Goal: Task Accomplishment & Management: Manage account settings

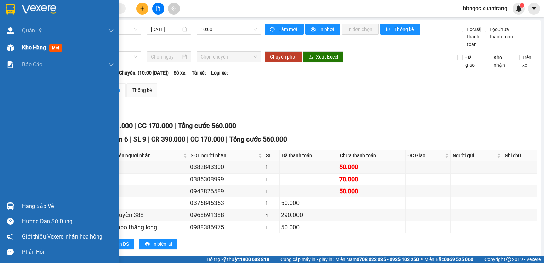
click at [10, 50] on img at bounding box center [10, 47] width 7 height 7
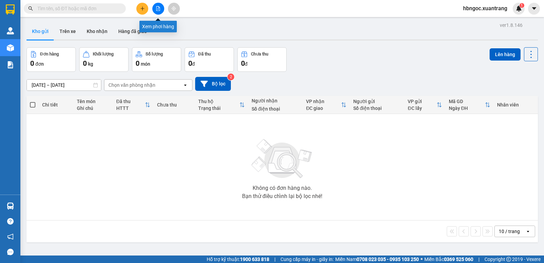
click at [162, 9] on button at bounding box center [158, 9] width 12 height 12
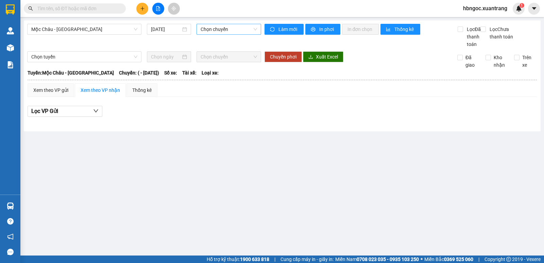
click at [233, 26] on span "Chọn chuyến" at bounding box center [229, 29] width 56 height 10
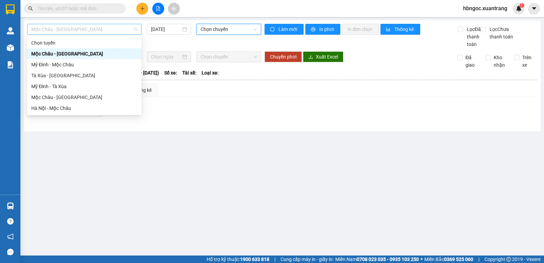
click at [101, 32] on span "Mộc Châu - Mỹ Đình" at bounding box center [84, 29] width 106 height 10
click at [89, 101] on div "Mộc Châu - Hà Nội" at bounding box center [84, 96] width 106 height 7
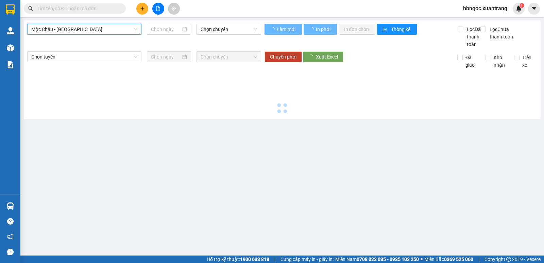
type input "[DATE]"
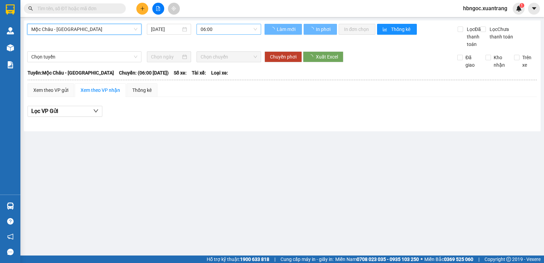
click at [232, 27] on span "06:00" at bounding box center [229, 29] width 56 height 10
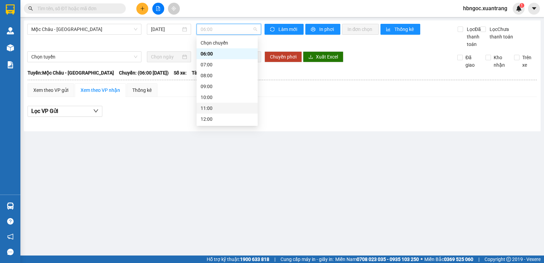
click at [213, 110] on div "11:00" at bounding box center [227, 107] width 53 height 7
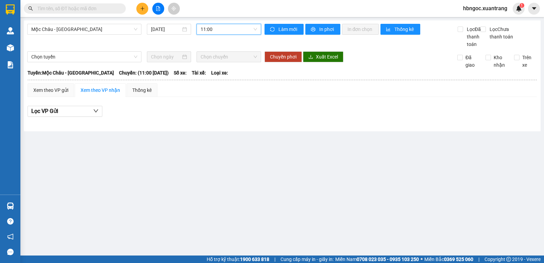
click at [218, 30] on span "11:00" at bounding box center [229, 29] width 56 height 10
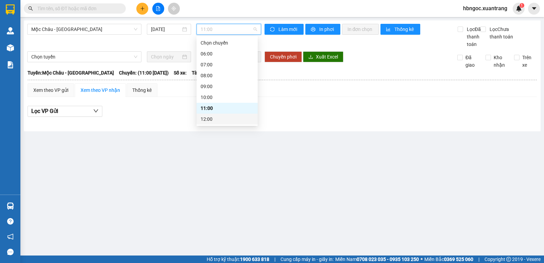
click at [214, 120] on div "12:00" at bounding box center [227, 118] width 53 height 7
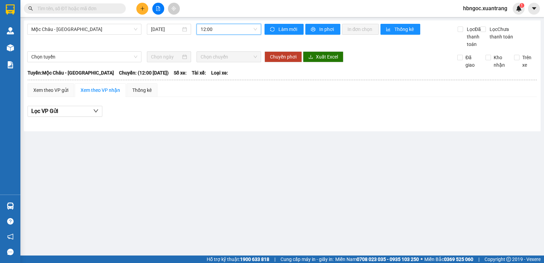
click at [219, 25] on span "12:00" at bounding box center [229, 29] width 56 height 10
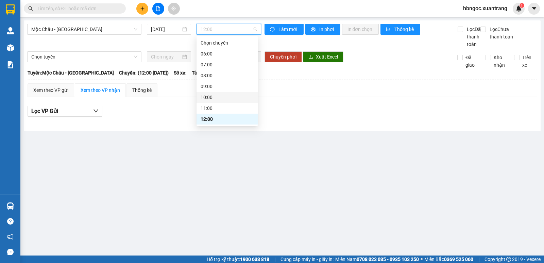
scroll to position [34, 0]
click at [213, 96] on div "13:00" at bounding box center [227, 95] width 53 height 7
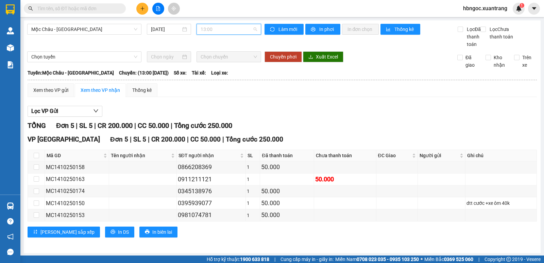
click at [231, 28] on span "13:00" at bounding box center [229, 29] width 56 height 10
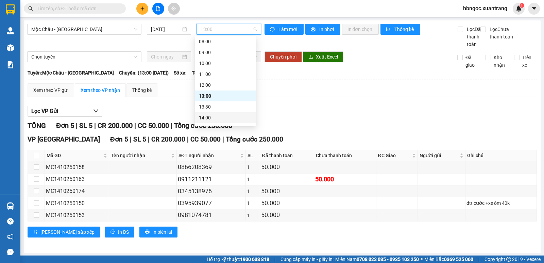
click at [222, 116] on div "14:00" at bounding box center [225, 117] width 53 height 7
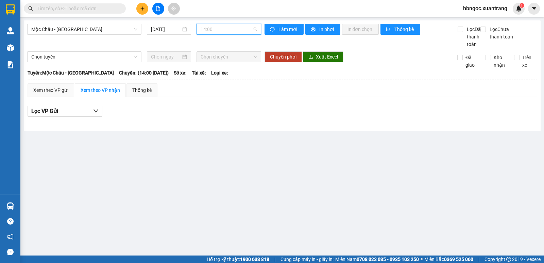
click at [223, 29] on span "14:00" at bounding box center [229, 29] width 56 height 10
click at [221, 31] on span "14:00" at bounding box center [229, 29] width 56 height 10
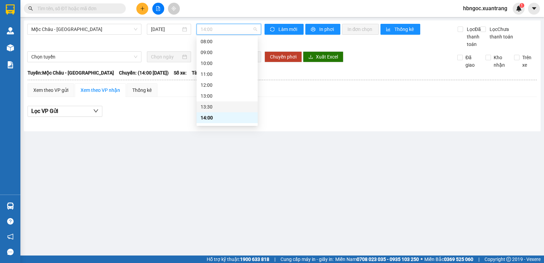
click at [213, 106] on div "13:30" at bounding box center [227, 106] width 53 height 7
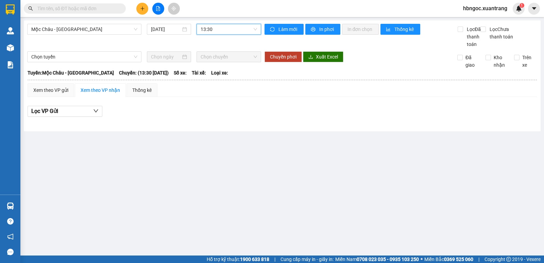
click at [221, 31] on span "13:30" at bounding box center [229, 29] width 56 height 10
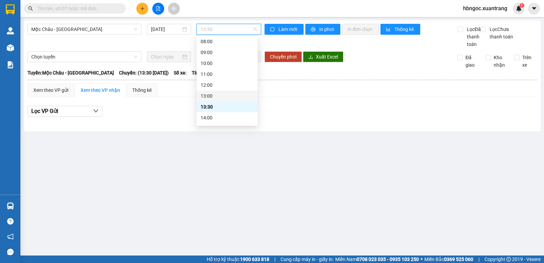
click at [210, 96] on div "13:00" at bounding box center [227, 95] width 53 height 7
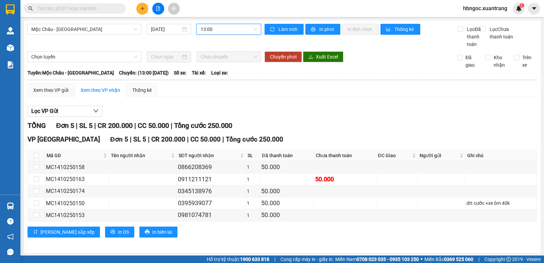
click at [221, 29] on span "13:00" at bounding box center [229, 29] width 56 height 10
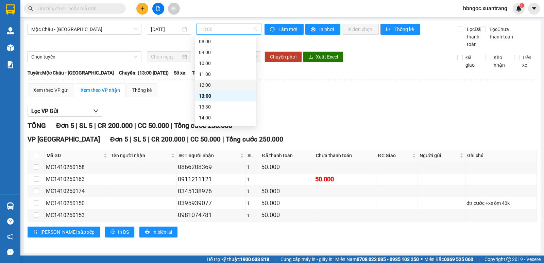
click at [210, 87] on div "12:00" at bounding box center [225, 84] width 53 height 7
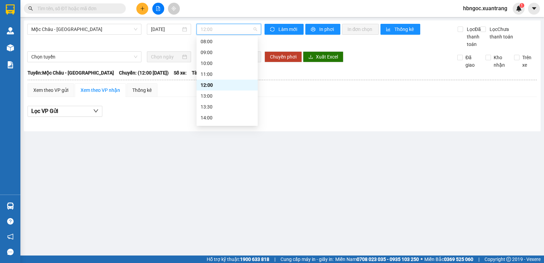
click at [226, 31] on span "12:00" at bounding box center [229, 29] width 56 height 10
click at [217, 115] on div "14:00" at bounding box center [227, 117] width 53 height 7
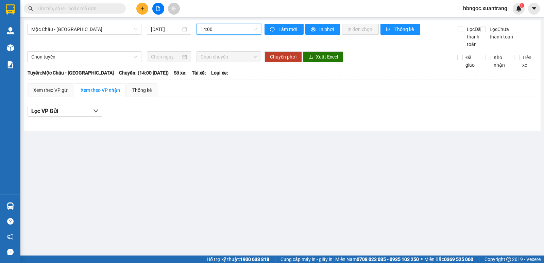
click at [223, 32] on span "14:00" at bounding box center [229, 29] width 56 height 10
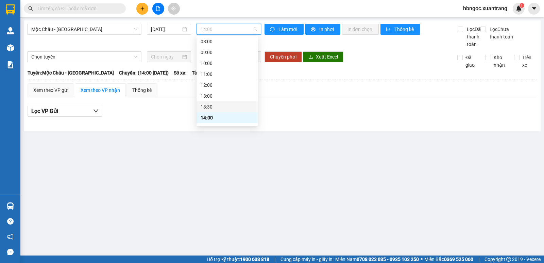
click at [222, 105] on div "13:30" at bounding box center [227, 106] width 53 height 7
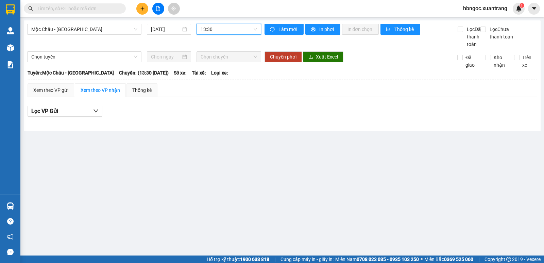
click at [224, 28] on span "13:30" at bounding box center [229, 29] width 56 height 10
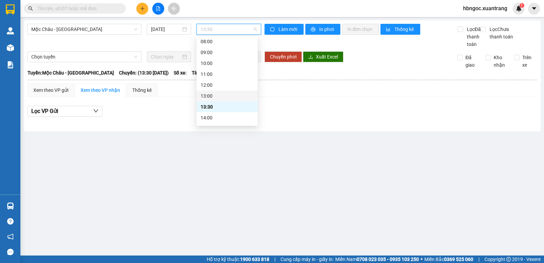
click at [216, 97] on div "13:00" at bounding box center [227, 95] width 53 height 7
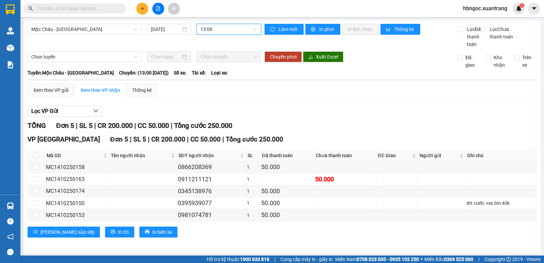
click at [226, 29] on span "13:00" at bounding box center [229, 29] width 56 height 10
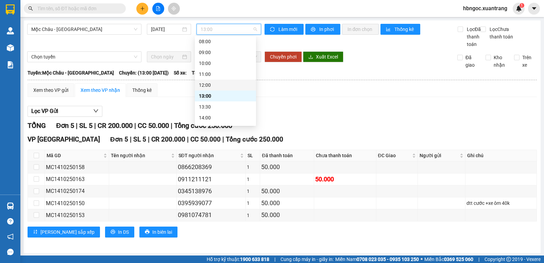
click at [214, 84] on div "12:00" at bounding box center [225, 84] width 53 height 7
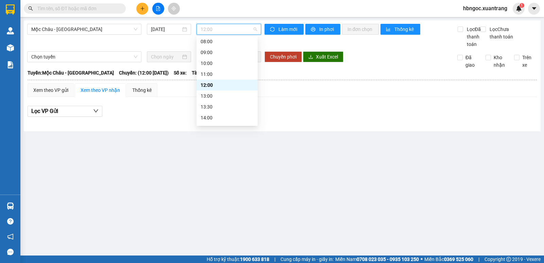
click at [218, 30] on span "12:00" at bounding box center [229, 29] width 56 height 10
click at [215, 76] on div "11:00" at bounding box center [227, 73] width 53 height 7
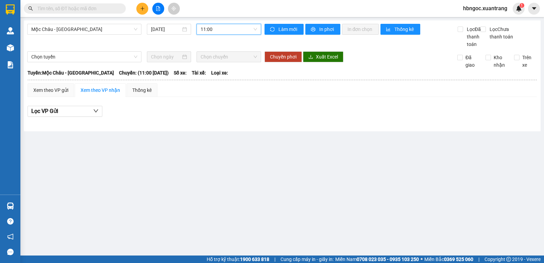
click at [222, 28] on span "11:00" at bounding box center [229, 29] width 56 height 10
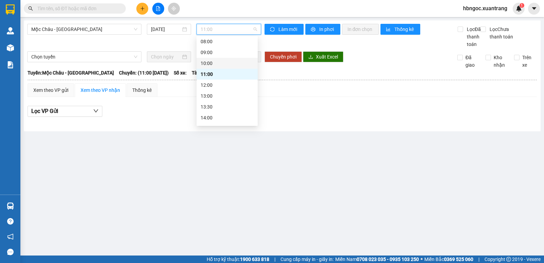
click at [218, 61] on div "10:00" at bounding box center [227, 62] width 53 height 7
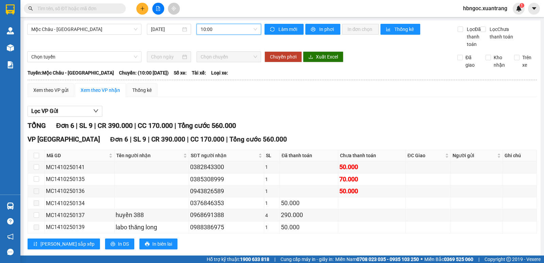
click at [227, 27] on span "10:00" at bounding box center [229, 29] width 56 height 10
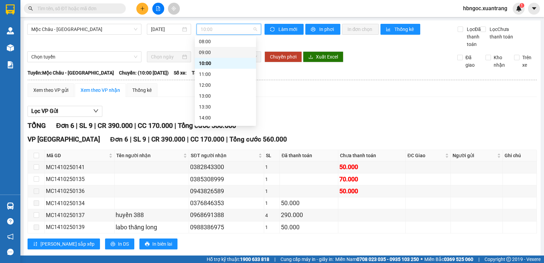
click at [222, 53] on div "09:00" at bounding box center [225, 52] width 53 height 7
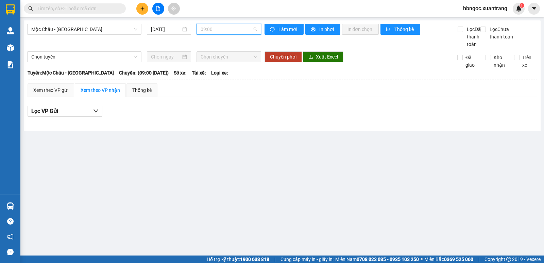
click at [226, 30] on span "09:00" at bounding box center [229, 29] width 56 height 10
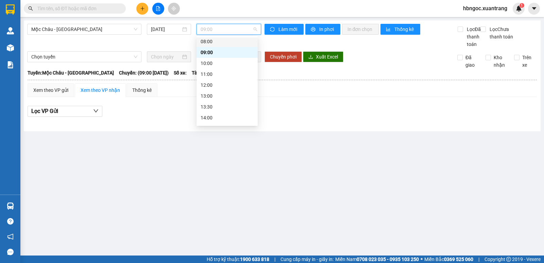
click at [230, 44] on div "08:00" at bounding box center [227, 41] width 53 height 7
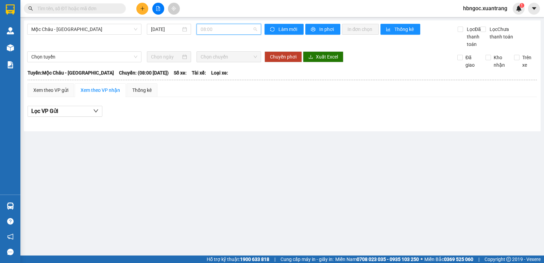
scroll to position [33, 0]
click at [234, 32] on span "08:00" at bounding box center [229, 29] width 56 height 10
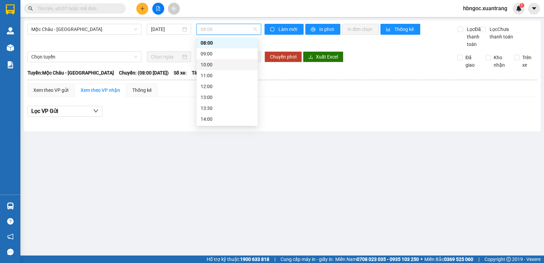
click at [230, 65] on div "10:00" at bounding box center [227, 64] width 53 height 7
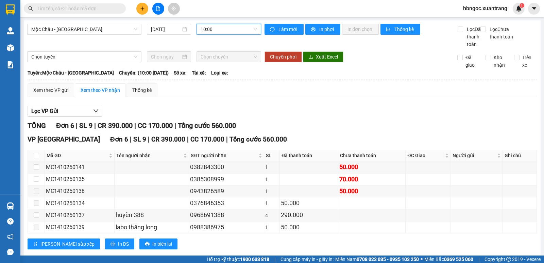
click at [226, 29] on span "10:00" at bounding box center [229, 29] width 56 height 10
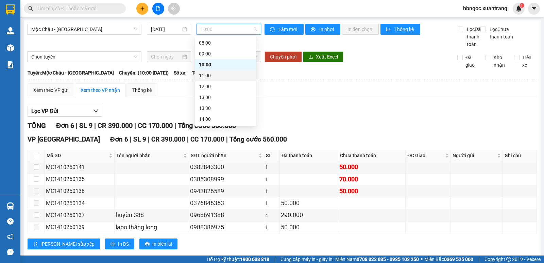
click at [224, 75] on div "11:00" at bounding box center [225, 75] width 53 height 7
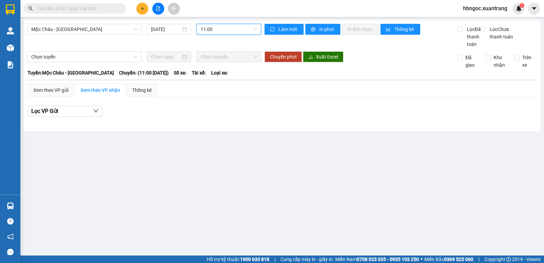
click at [230, 29] on span "11:00" at bounding box center [229, 29] width 56 height 10
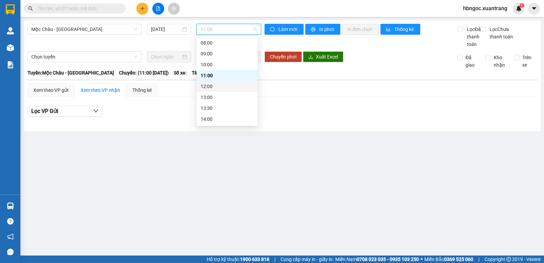
click at [219, 86] on div "12:00" at bounding box center [227, 86] width 53 height 7
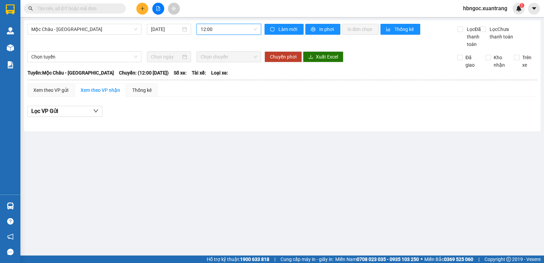
click at [222, 32] on span "12:00" at bounding box center [229, 29] width 56 height 10
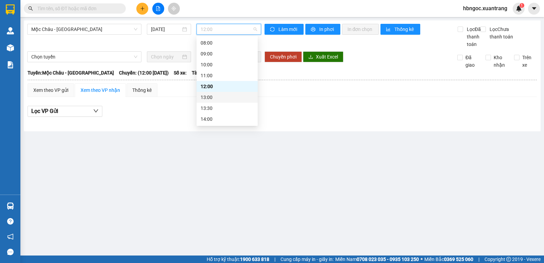
click at [212, 96] on div "13:00" at bounding box center [227, 96] width 53 height 7
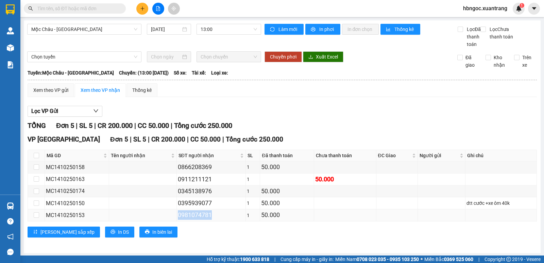
drag, startPoint x: 217, startPoint y: 224, endPoint x: 174, endPoint y: 224, distance: 43.5
click at [177, 221] on td "0981074781" at bounding box center [211, 215] width 69 height 12
copy div "0981074781"
click at [90, 7] on input "text" at bounding box center [77, 8] width 80 height 7
paste input "0981074781"
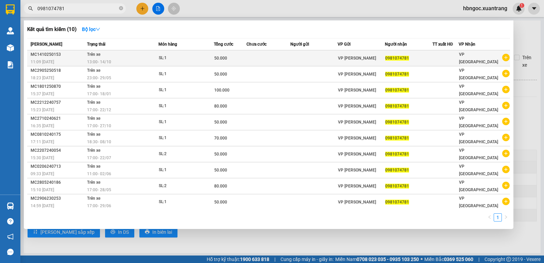
type input "0981074781"
click at [111, 60] on span "13:00 - 14/10" at bounding box center [99, 61] width 24 height 5
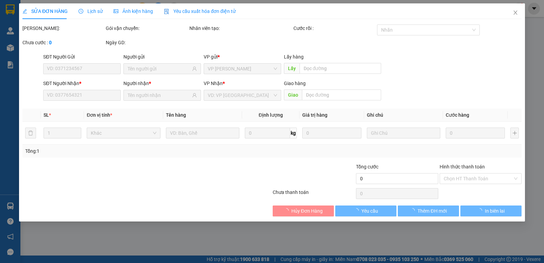
type input "0981074781"
type input "50.000"
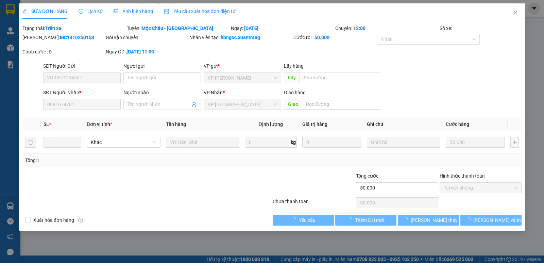
click at [148, 3] on div "SỬA ĐƠN HÀNG Lịch sử Ảnh kiện hàng Yêu cầu xuất hóa đơn điện tử Total Paid Fee …" at bounding box center [272, 131] width 544 height 263
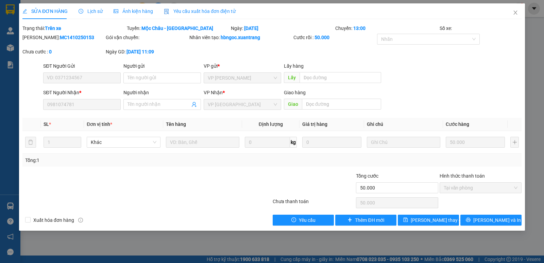
click at [145, 11] on span "Ảnh kiện hàng" at bounding box center [133, 10] width 39 height 5
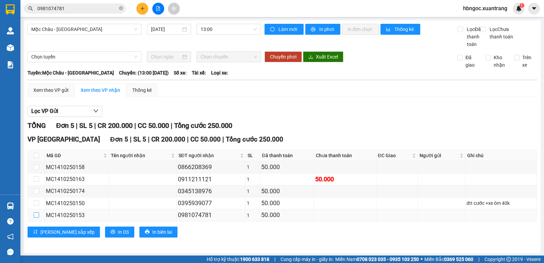
click at [39, 218] on input "checkbox" at bounding box center [36, 214] width 5 height 5
checkbox input "true"
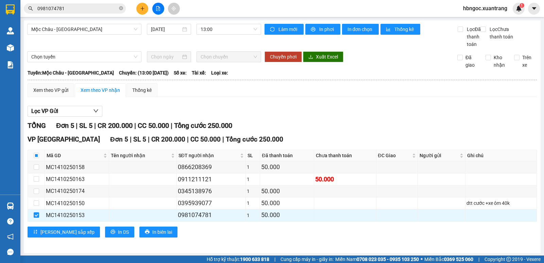
click at [89, 13] on span "0981074781" at bounding box center [75, 8] width 102 height 10
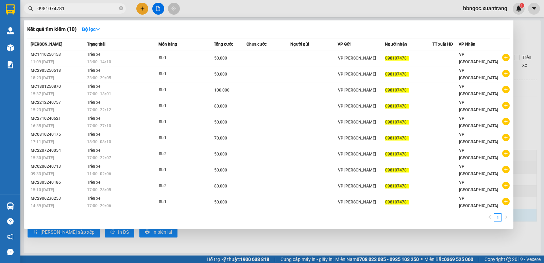
click at [89, 10] on input "0981074781" at bounding box center [77, 8] width 80 height 7
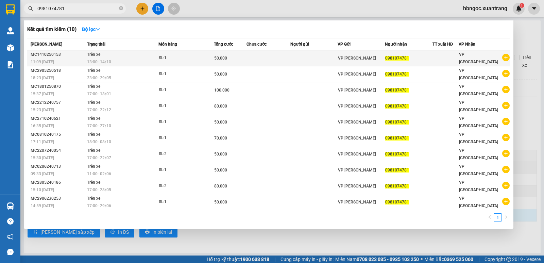
click at [109, 59] on span "13:00 - 14/10" at bounding box center [99, 61] width 24 height 5
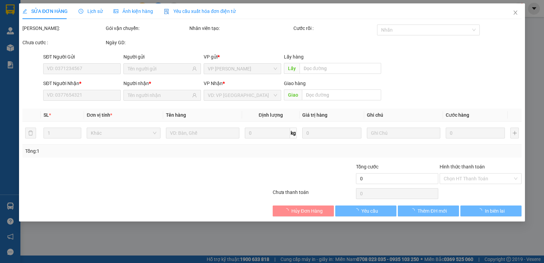
type input "0981074781"
type input "50.000"
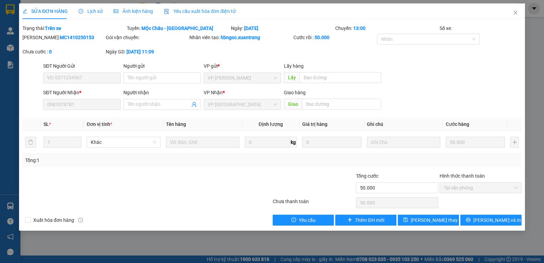
click at [140, 12] on span "Ảnh kiện hàng" at bounding box center [133, 10] width 39 height 5
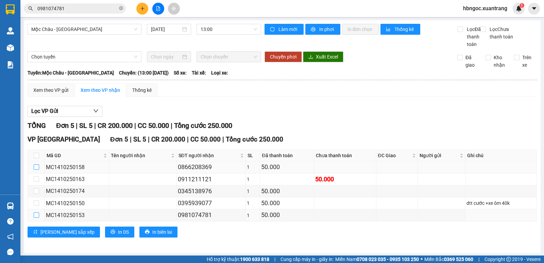
drag, startPoint x: 35, startPoint y: 220, endPoint x: 37, endPoint y: 177, distance: 42.5
click at [35, 219] on label at bounding box center [36, 214] width 5 height 7
click at [35, 218] on input "checkbox" at bounding box center [36, 214] width 5 height 5
checkbox input "true"
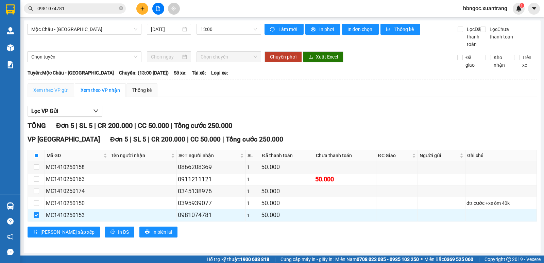
click at [57, 95] on div "Xem theo VP gửi" at bounding box center [51, 90] width 47 height 14
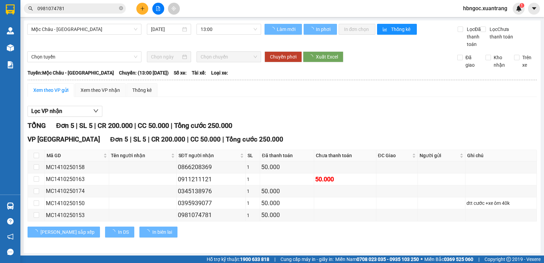
click at [57, 94] on div "Xem theo VP gửi" at bounding box center [50, 89] width 35 height 7
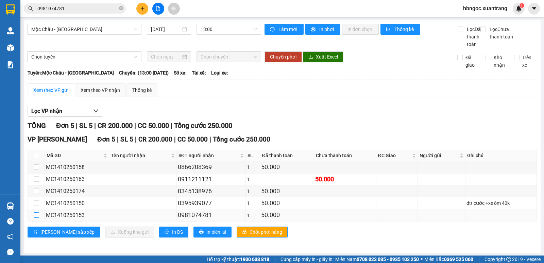
click at [35, 218] on input "checkbox" at bounding box center [36, 214] width 5 height 5
checkbox input "true"
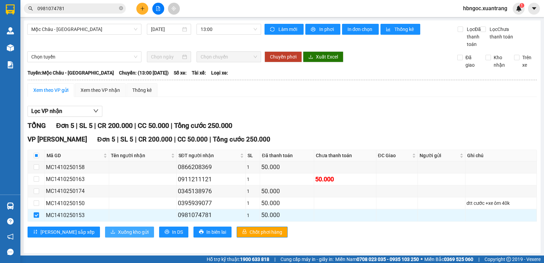
click at [118, 236] on span "Xuống kho gửi" at bounding box center [133, 231] width 31 height 7
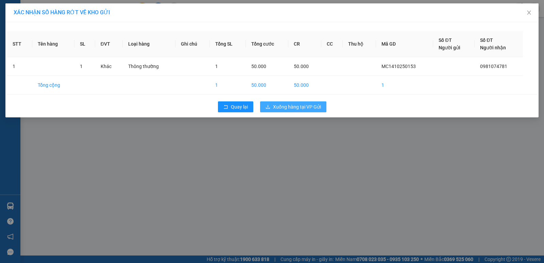
click at [317, 107] on span "Xuống hàng tại VP Gửi" at bounding box center [297, 106] width 48 height 7
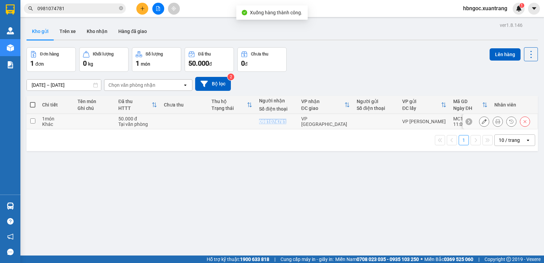
drag, startPoint x: 288, startPoint y: 122, endPoint x: 250, endPoint y: 122, distance: 38.8
click at [250, 122] on tr "1 món Khác 50.000 đ Tại văn phòng 0981074781 VP HÀ NỘI VP MỘC CHÂU MC1410250153…" at bounding box center [282, 121] width 511 height 15
checkbox input "true"
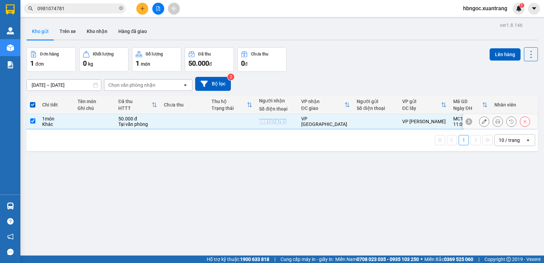
copy div "0981074781"
click at [484, 119] on div at bounding box center [504, 121] width 51 height 10
click at [481, 120] on button at bounding box center [484, 122] width 10 height 12
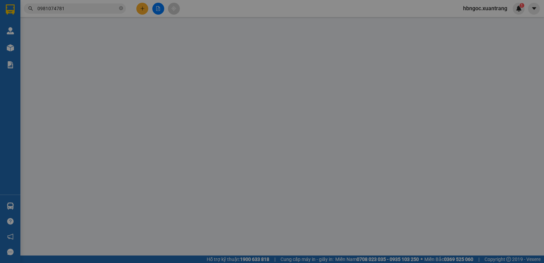
type input "0981074781"
type input "50.000"
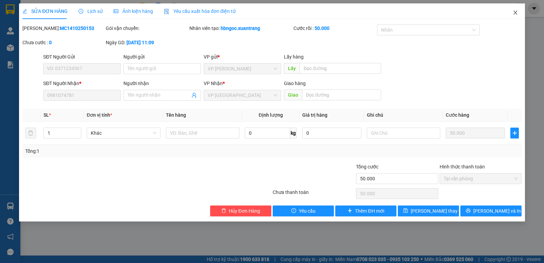
click at [518, 13] on span "Close" at bounding box center [515, 12] width 19 height 19
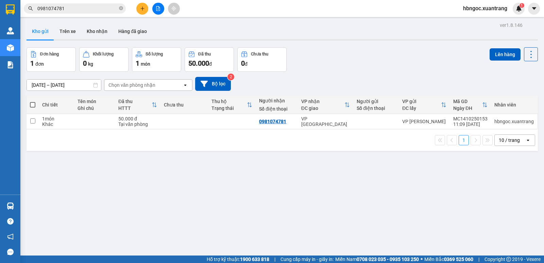
click at [141, 10] on icon "plus" at bounding box center [142, 8] width 5 height 5
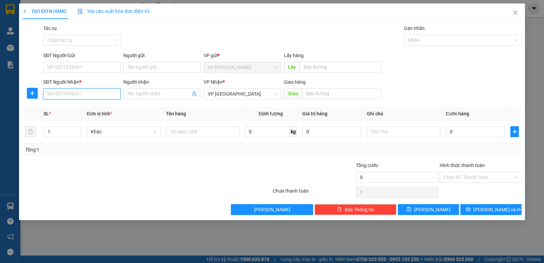
click at [87, 95] on input "SĐT Người Nhận *" at bounding box center [82, 93] width 78 height 11
paste input "0981074781"
type input "0981074781"
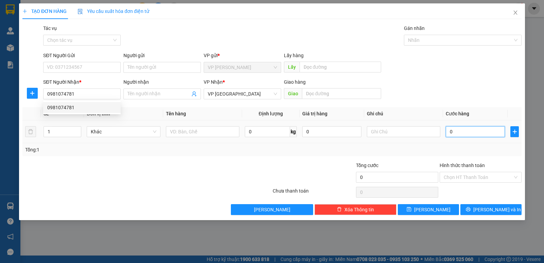
click at [465, 134] on input "0" at bounding box center [475, 131] width 59 height 11
type input "6"
type input "60"
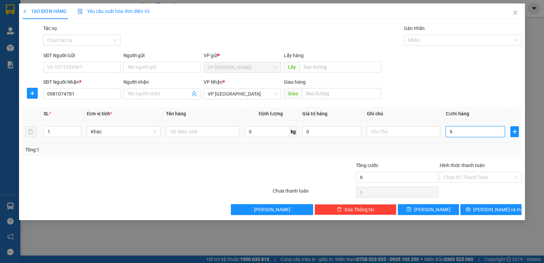
type input "60"
type input "600"
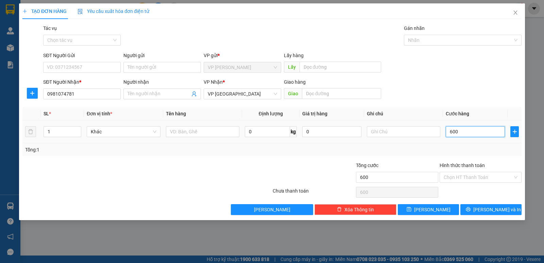
type input "6.000"
type input "60.000"
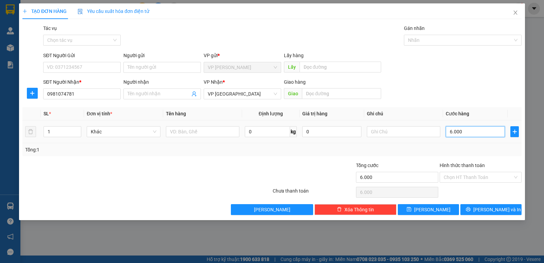
type input "60.000"
click at [466, 153] on div "Tổng: 1" at bounding box center [272, 149] width 494 height 7
click at [371, 149] on div "Tổng: 1" at bounding box center [272, 149] width 494 height 7
click at [469, 177] on input "Hình thức thanh toán" at bounding box center [478, 177] width 69 height 10
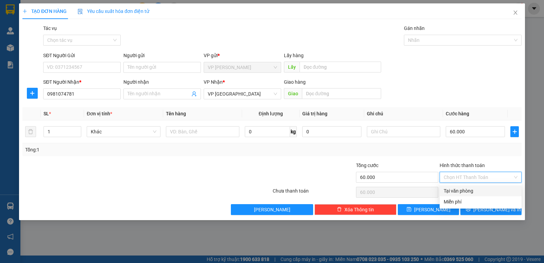
click at [457, 191] on div "Tại văn phòng" at bounding box center [481, 190] width 74 height 7
type input "0"
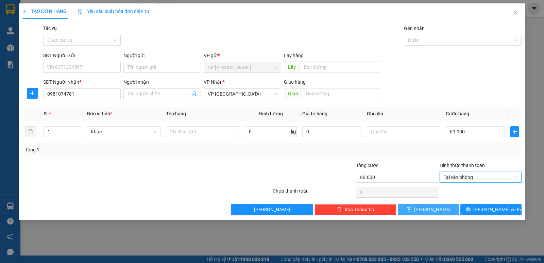
click at [442, 208] on button "Lưu" at bounding box center [428, 209] width 61 height 11
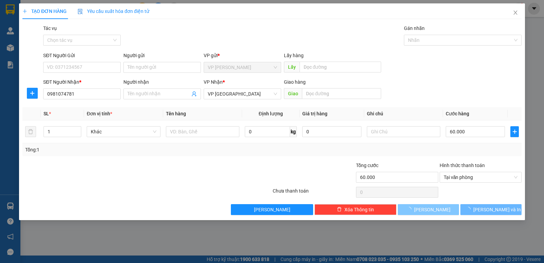
type input "0"
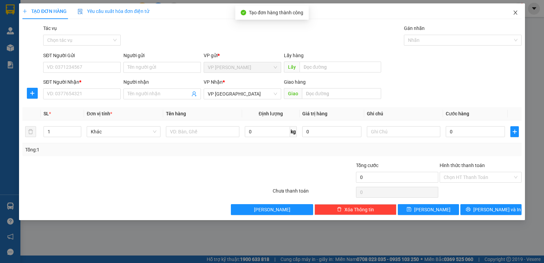
click at [517, 13] on icon "close" at bounding box center [515, 12] width 5 height 5
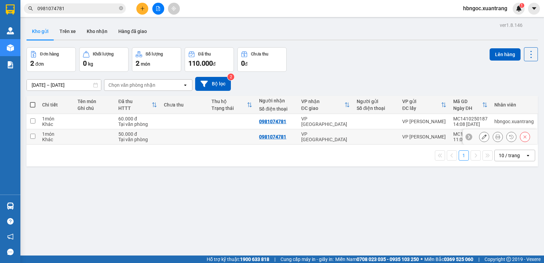
click at [32, 134] on input "checkbox" at bounding box center [32, 136] width 5 height 5
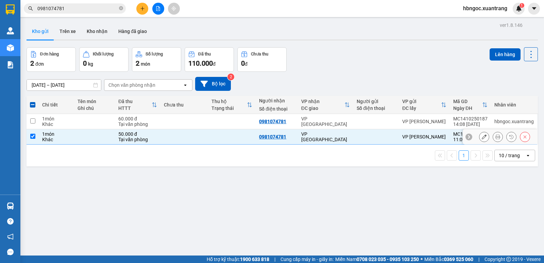
drag, startPoint x: 328, startPoint y: 137, endPoint x: 324, endPoint y: 137, distance: 3.7
click at [327, 137] on div "VP [GEOGRAPHIC_DATA]" at bounding box center [325, 136] width 49 height 11
checkbox input "false"
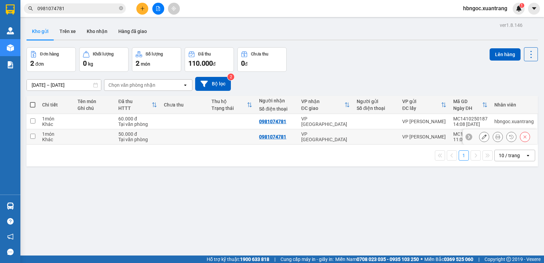
click at [283, 136] on div "0981074781" at bounding box center [272, 136] width 27 height 5
click at [482, 137] on icon at bounding box center [484, 136] width 5 height 5
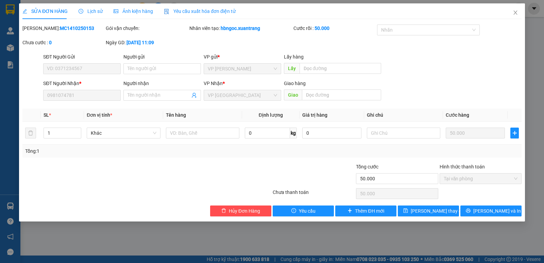
click at [144, 9] on span "Ảnh kiện hàng" at bounding box center [133, 10] width 39 height 5
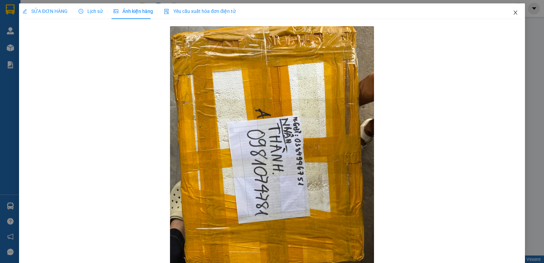
click at [513, 15] on icon "close" at bounding box center [515, 13] width 4 height 4
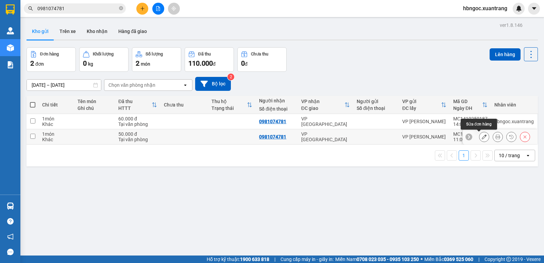
click at [483, 138] on button at bounding box center [484, 137] width 10 height 12
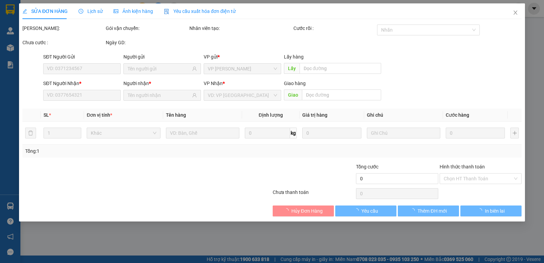
type input "0981074781"
type input "50.000"
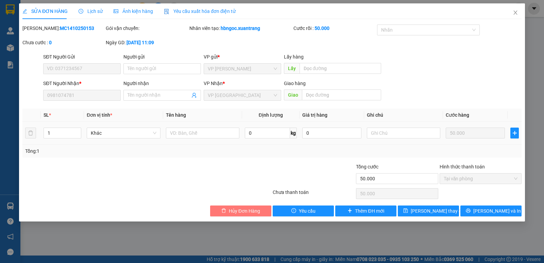
click at [244, 208] on span "Hủy Đơn Hàng" at bounding box center [244, 210] width 31 height 7
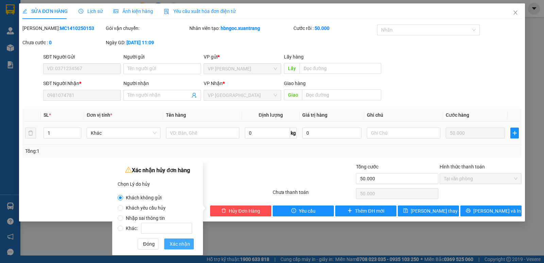
click at [184, 243] on span "Xác nhận" at bounding box center [180, 243] width 20 height 7
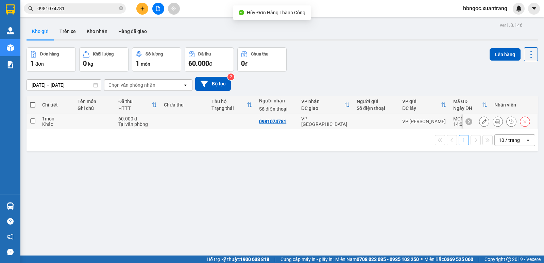
click at [479, 122] on button at bounding box center [484, 122] width 10 height 12
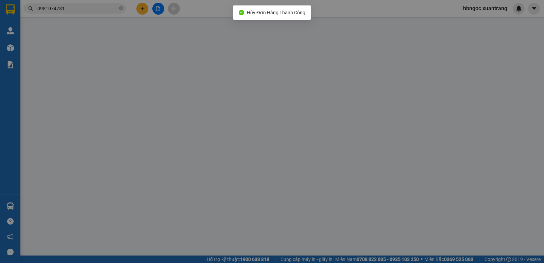
type input "0981074781"
type input "60.000"
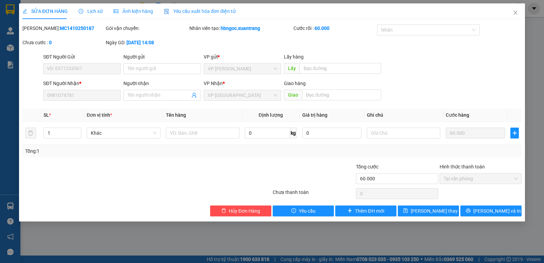
click at [131, 13] on span "Ảnh kiện hàng" at bounding box center [133, 10] width 39 height 5
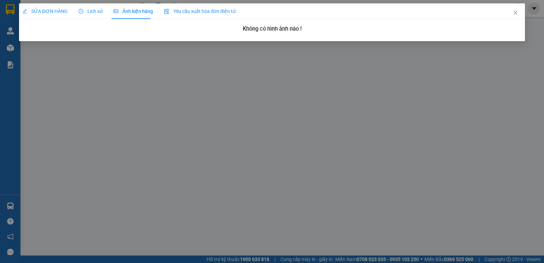
click at [55, 11] on span "SỬA ĐƠN HÀNG" at bounding box center [44, 10] width 45 height 5
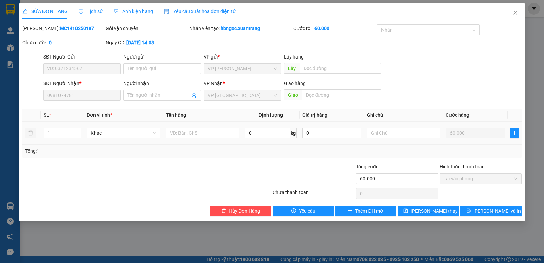
click at [136, 135] on span "Khác" at bounding box center [123, 133] width 65 height 10
click at [224, 189] on div at bounding box center [147, 194] width 250 height 14
click at [517, 12] on icon "close" at bounding box center [515, 12] width 5 height 5
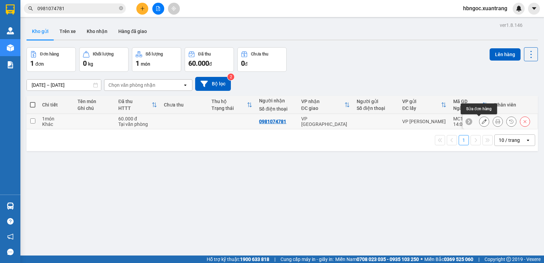
click at [482, 121] on button at bounding box center [484, 122] width 10 height 12
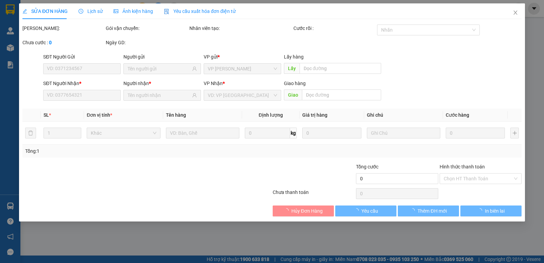
type input "0981074781"
type input "60.000"
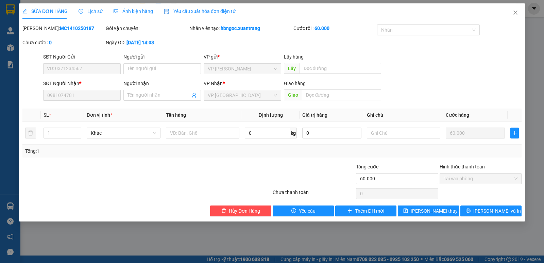
click at [130, 10] on span "Ảnh kiện hàng" at bounding box center [133, 10] width 39 height 5
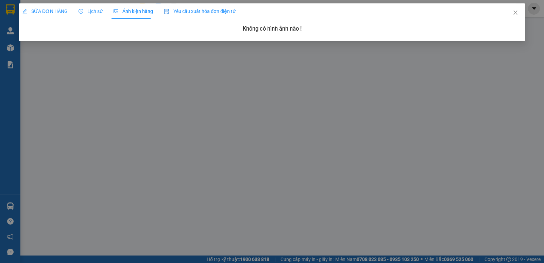
click at [275, 35] on div "Không có hình ảnh nào !" at bounding box center [271, 30] width 499 height 12
click at [277, 33] on div "Không có hình ảnh nào !" at bounding box center [271, 30] width 499 height 12
click at [280, 32] on h3 "Không có hình ảnh nào !" at bounding box center [271, 28] width 499 height 9
click at [44, 14] on div "SỬA ĐƠN HÀNG" at bounding box center [44, 10] width 45 height 7
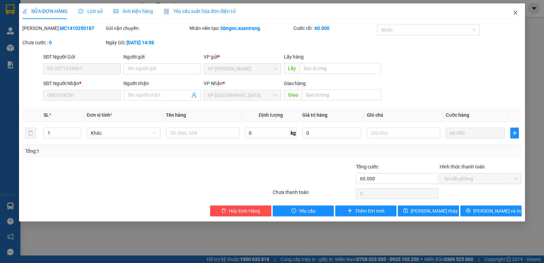
click at [516, 12] on icon "close" at bounding box center [515, 12] width 5 height 5
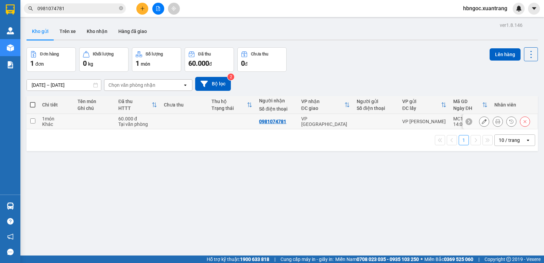
drag, startPoint x: 38, startPoint y: 120, endPoint x: 40, endPoint y: 113, distance: 7.5
click at [39, 120] on tr "1 món Khác 60.000 đ Tại văn phòng 0981074781 VP HÀ NỘI VP MỘC CHÂU MC1410250187…" at bounding box center [282, 121] width 511 height 15
checkbox input "true"
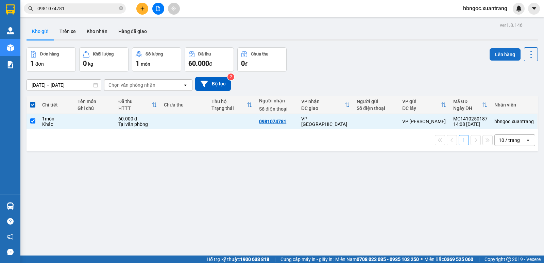
click at [506, 54] on button "Lên hàng" at bounding box center [505, 54] width 31 height 12
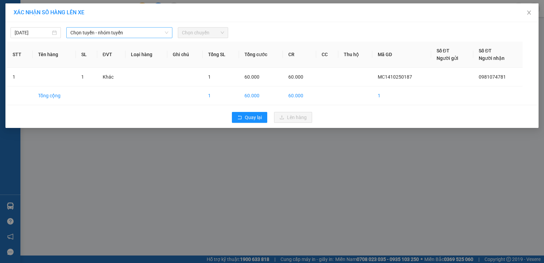
drag, startPoint x: 196, startPoint y: 29, endPoint x: 153, endPoint y: 30, distance: 43.2
click at [195, 29] on span "Chọn chuyến" at bounding box center [203, 33] width 42 height 10
click at [127, 37] on span "Chọn tuyến - nhóm tuyến" at bounding box center [119, 33] width 98 height 10
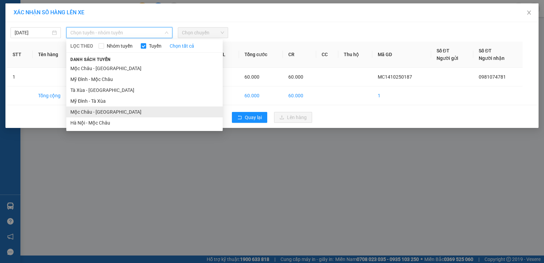
click at [113, 116] on li "Mộc Châu - Hà Nội" at bounding box center [144, 111] width 156 height 11
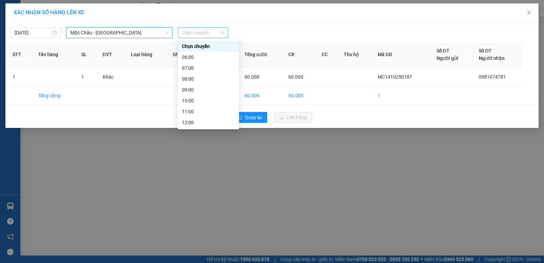
click at [204, 32] on span "Chọn chuyến" at bounding box center [203, 33] width 42 height 10
drag, startPoint x: 120, startPoint y: 168, endPoint x: 121, endPoint y: 165, distance: 3.5
click at [121, 165] on div "XÁC NHẬN SỐ HÀNG LÊN XE 14/10/2025 Mộc Châu - Hà Nội LỌC THEO Nhóm tuyến Tuyến …" at bounding box center [272, 131] width 544 height 263
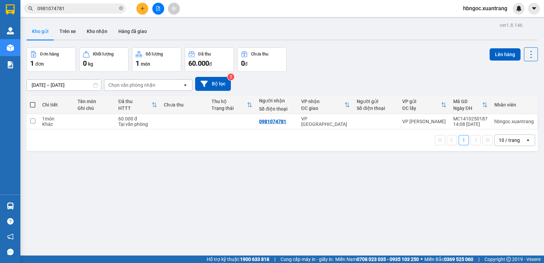
drag, startPoint x: 159, startPoint y: 9, endPoint x: 152, endPoint y: 14, distance: 8.8
click at [158, 9] on icon "file-add" at bounding box center [158, 8] width 5 height 5
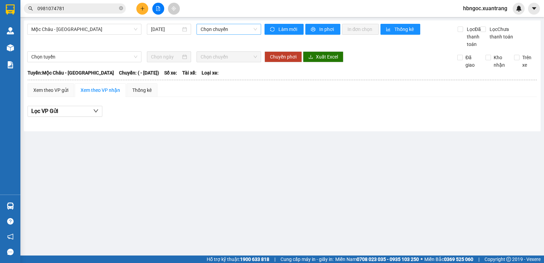
click at [216, 30] on span "Chọn chuyến" at bounding box center [229, 29] width 56 height 10
click at [66, 33] on span "Mộc Châu - Mỹ Đình" at bounding box center [84, 29] width 106 height 10
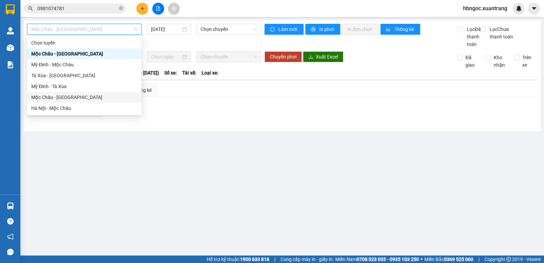
click at [74, 101] on div "Mộc Châu - Hà Nội" at bounding box center [84, 97] width 114 height 11
type input "[DATE]"
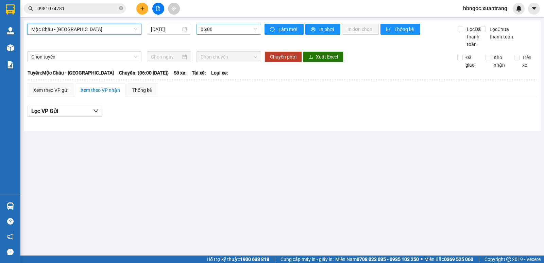
click at [205, 33] on span "06:00" at bounding box center [229, 29] width 56 height 10
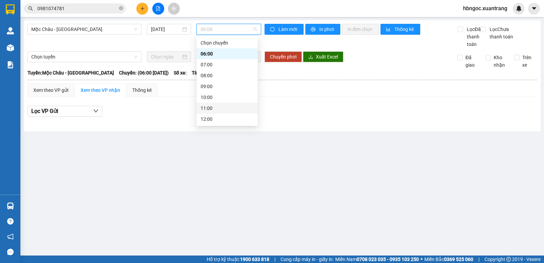
click at [210, 107] on div "11:00" at bounding box center [227, 107] width 53 height 7
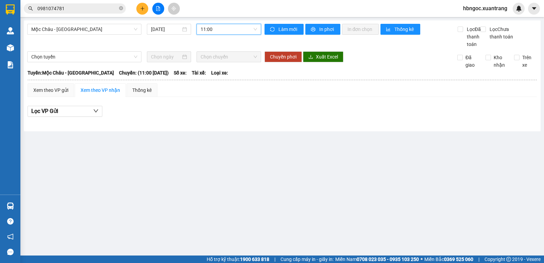
click at [225, 29] on span "11:00" at bounding box center [229, 29] width 56 height 10
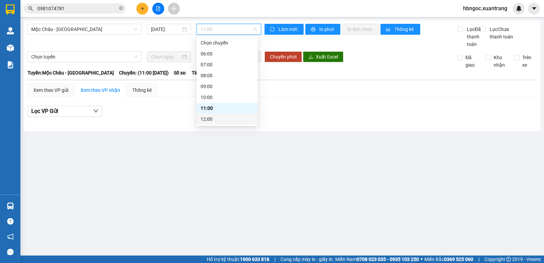
click at [216, 116] on div "12:00" at bounding box center [227, 118] width 53 height 7
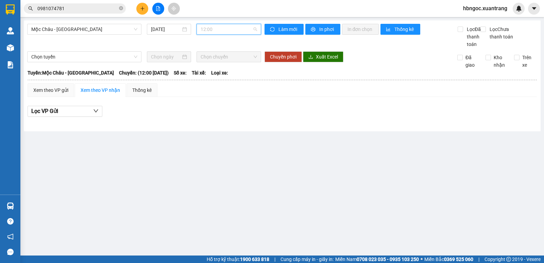
click at [227, 27] on span "12:00" at bounding box center [229, 29] width 56 height 10
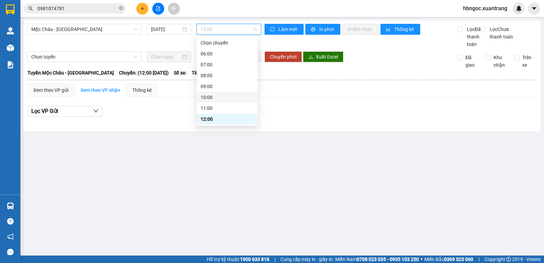
scroll to position [34, 0]
click at [221, 96] on div "13:00" at bounding box center [227, 95] width 53 height 7
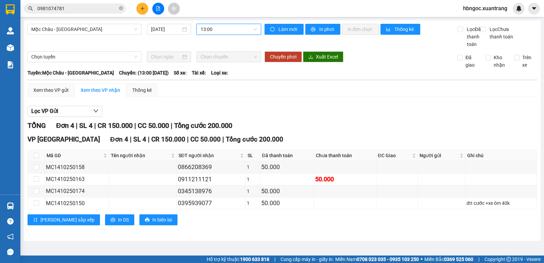
click at [68, 10] on input "0981074781" at bounding box center [77, 8] width 80 height 7
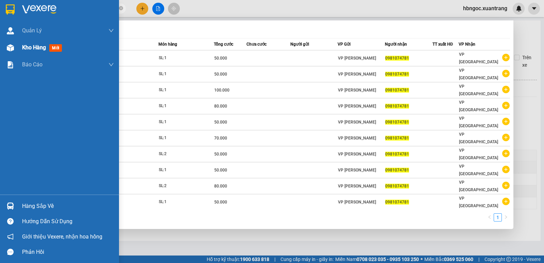
click at [13, 53] on div at bounding box center [10, 48] width 12 height 12
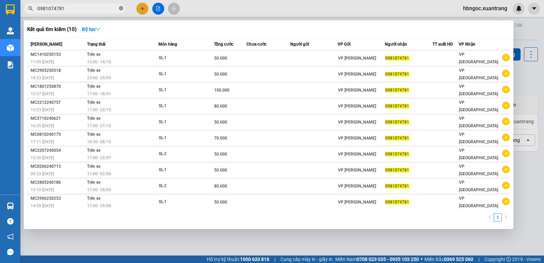
click at [121, 10] on icon "close-circle" at bounding box center [121, 8] width 4 height 4
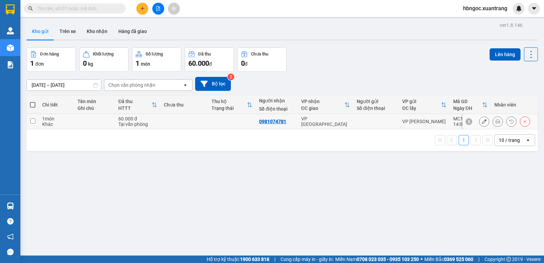
click at [39, 124] on td "1 món Khác" at bounding box center [56, 121] width 35 height 15
checkbox input "true"
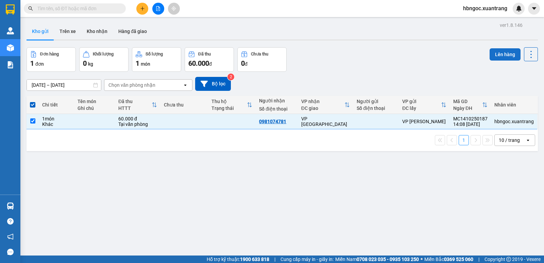
click at [495, 53] on button "Lên hàng" at bounding box center [505, 54] width 31 height 12
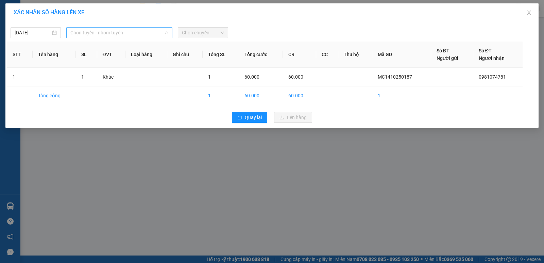
click at [150, 32] on span "Chọn tuyến - nhóm tuyến" at bounding box center [119, 33] width 98 height 10
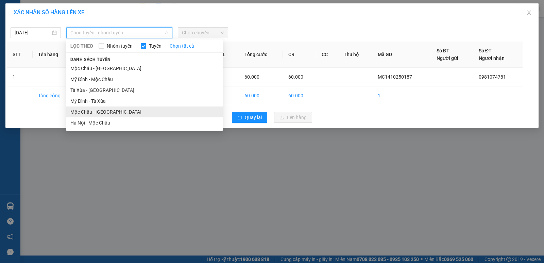
click at [120, 110] on li "Mộc Châu - Hà Nội" at bounding box center [144, 111] width 156 height 11
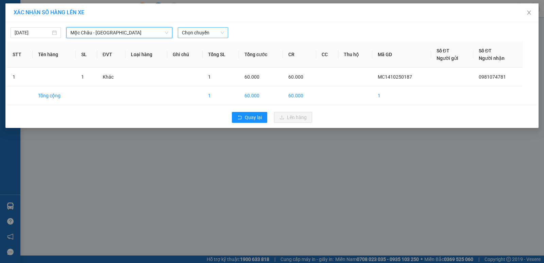
click at [208, 35] on span "Chọn chuyến" at bounding box center [203, 33] width 42 height 10
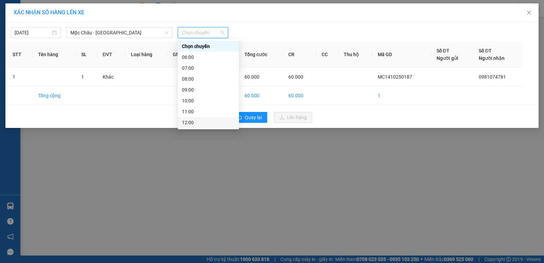
scroll to position [34, 0]
click at [199, 99] on div "13:00" at bounding box center [208, 99] width 53 height 7
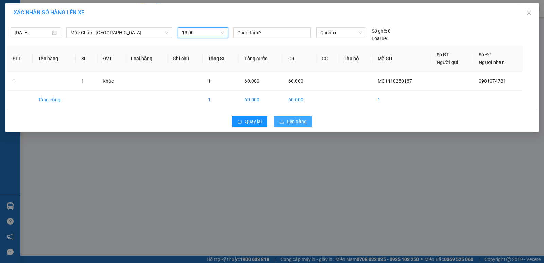
click at [292, 121] on span "Lên hàng" at bounding box center [297, 121] width 20 height 7
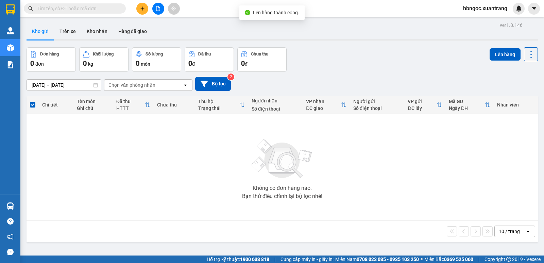
click at [285, 144] on img at bounding box center [282, 159] width 68 height 48
click at [159, 8] on icon "file-add" at bounding box center [158, 8] width 5 height 5
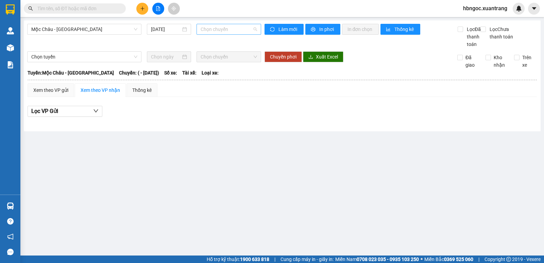
click at [216, 33] on span "Chọn chuyến" at bounding box center [229, 29] width 56 height 10
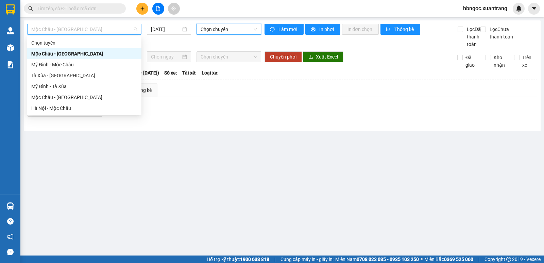
click at [115, 31] on span "Mộc Châu - Mỹ Đình" at bounding box center [84, 29] width 106 height 10
click at [100, 100] on div "Mộc Châu - Hà Nội" at bounding box center [84, 96] width 106 height 7
type input "[DATE]"
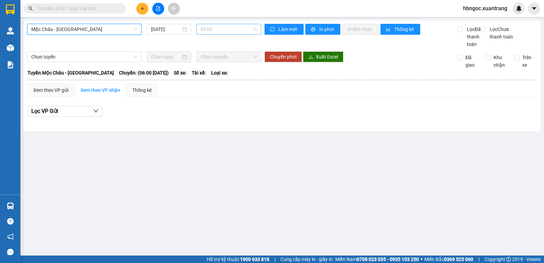
click at [232, 30] on span "06:00" at bounding box center [229, 29] width 56 height 10
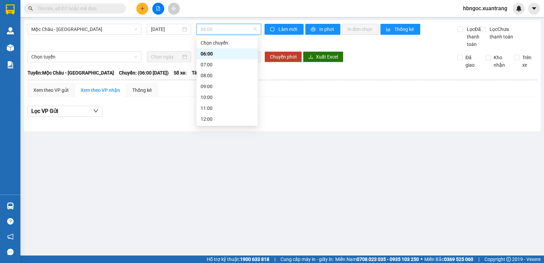
click at [225, 53] on div "06:00" at bounding box center [227, 53] width 53 height 7
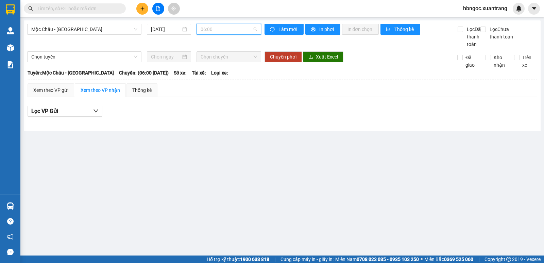
drag, startPoint x: 228, startPoint y: 29, endPoint x: 222, endPoint y: 38, distance: 11.2
click at [228, 29] on span "06:00" at bounding box center [229, 29] width 56 height 10
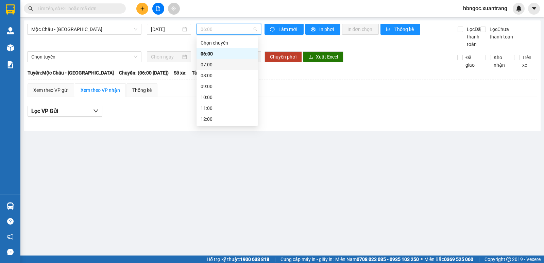
click at [213, 66] on div "07:00" at bounding box center [227, 64] width 53 height 7
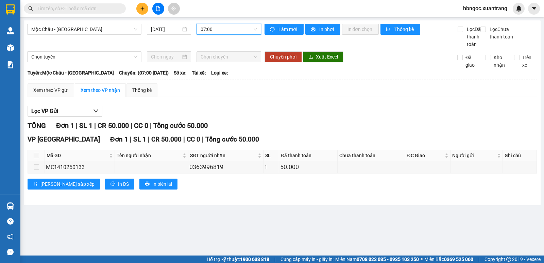
click at [227, 29] on span "07:00" at bounding box center [229, 29] width 56 height 10
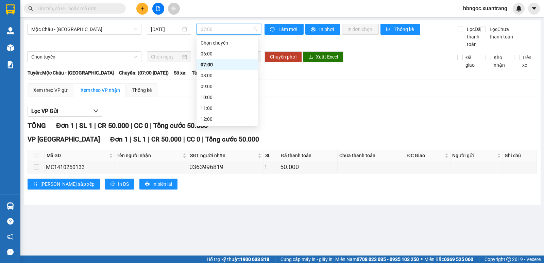
click at [210, 63] on div "07:00" at bounding box center [227, 64] width 53 height 7
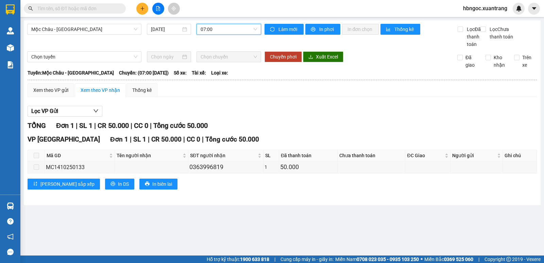
click at [224, 30] on span "07:00" at bounding box center [229, 29] width 56 height 10
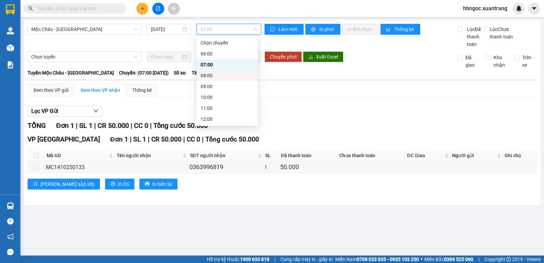
click at [216, 79] on div "08:00" at bounding box center [227, 75] width 53 height 7
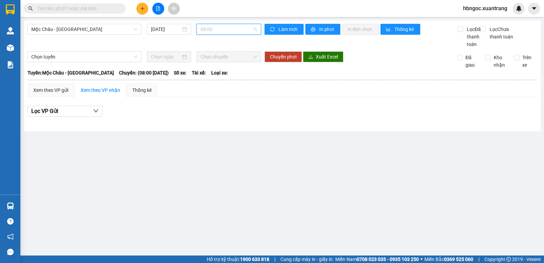
click at [228, 30] on span "08:00" at bounding box center [229, 29] width 56 height 10
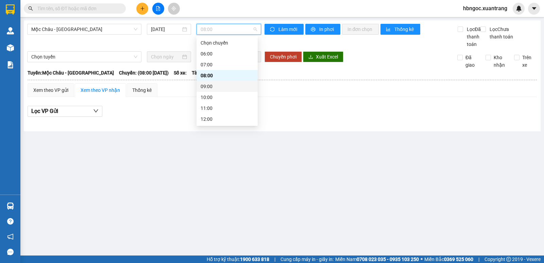
click at [209, 87] on div "09:00" at bounding box center [227, 86] width 53 height 7
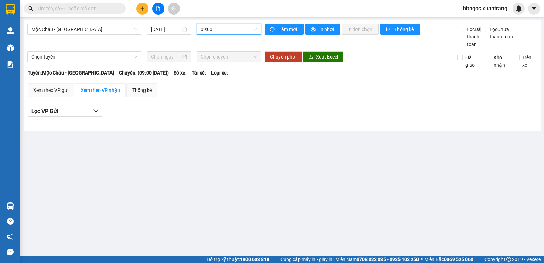
click at [222, 30] on span "09:00" at bounding box center [229, 29] width 56 height 10
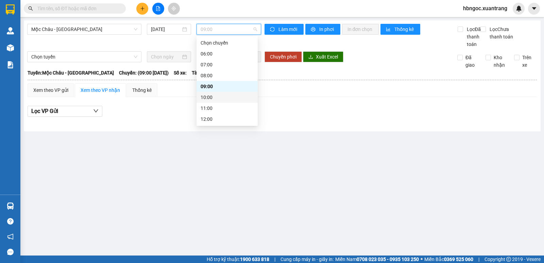
click at [218, 99] on div "10:00" at bounding box center [227, 96] width 53 height 7
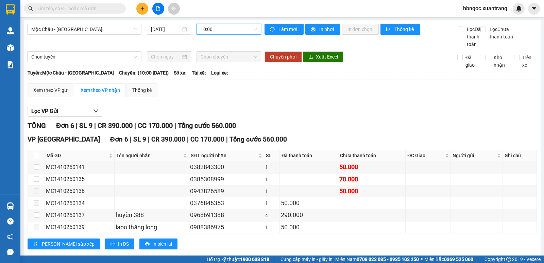
scroll to position [20, 0]
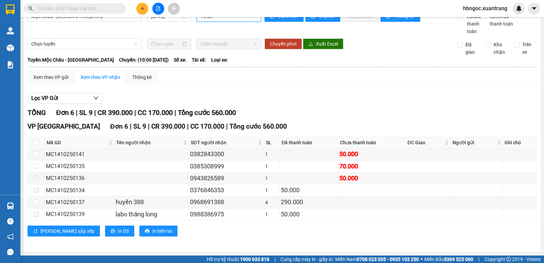
click at [224, 44] on span "Chọn chuyến" at bounding box center [229, 44] width 56 height 10
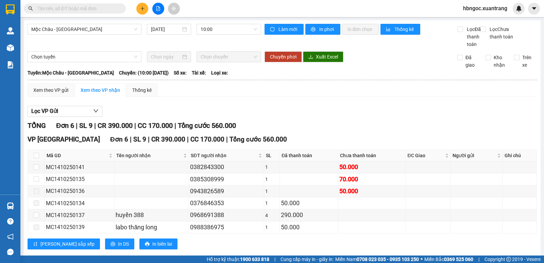
click at [229, 35] on div "Mộc Châu - Hà Nội 14/10/2025 10:00" at bounding box center [144, 36] width 234 height 24
click at [230, 33] on span "10:00" at bounding box center [229, 29] width 56 height 10
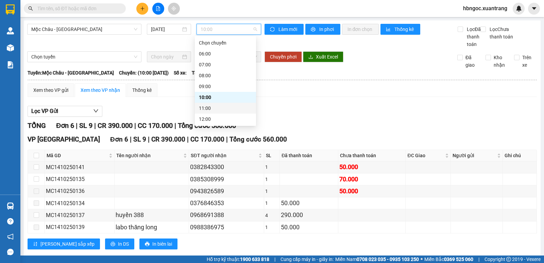
click at [220, 108] on div "11:00" at bounding box center [225, 107] width 53 height 7
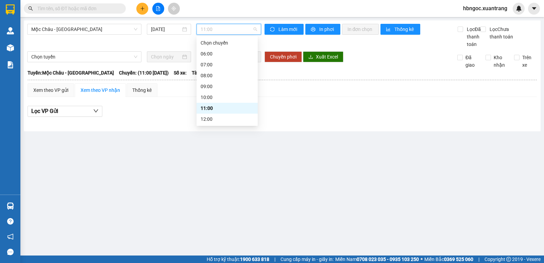
click at [229, 30] on span "11:00" at bounding box center [229, 29] width 56 height 10
click at [215, 118] on div "12:00" at bounding box center [227, 118] width 53 height 7
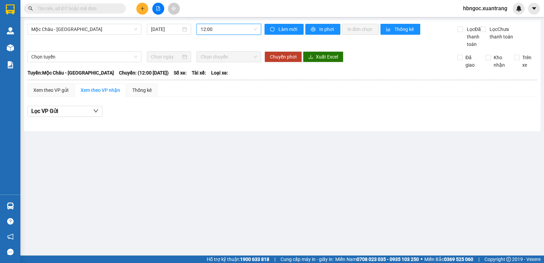
click at [227, 27] on span "12:00" at bounding box center [229, 29] width 56 height 10
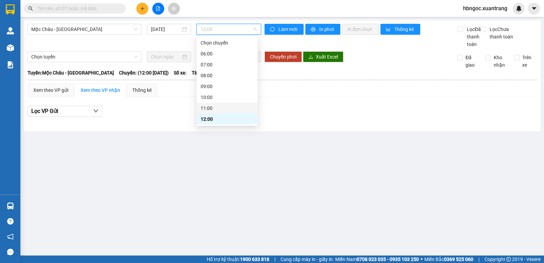
scroll to position [34, 0]
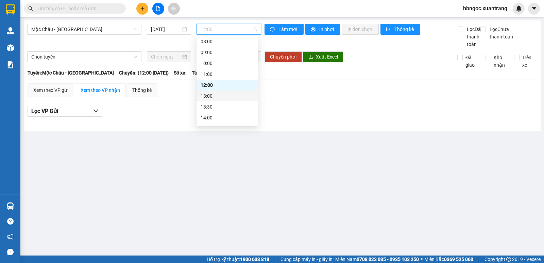
click at [223, 97] on div "13:00" at bounding box center [227, 95] width 53 height 7
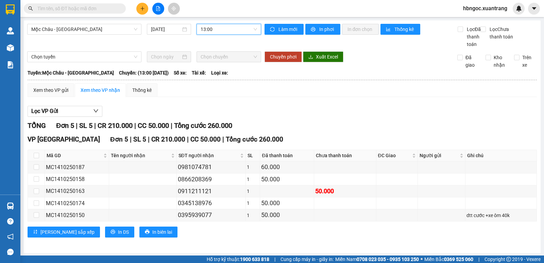
click at [221, 29] on span "13:00" at bounding box center [229, 29] width 56 height 10
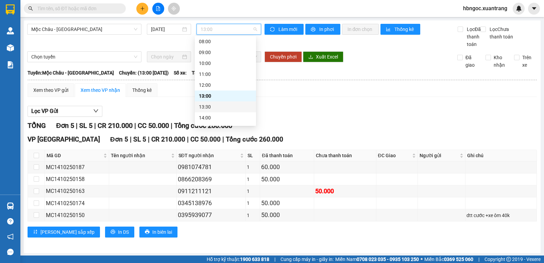
click at [212, 107] on div "13:30" at bounding box center [225, 106] width 53 height 7
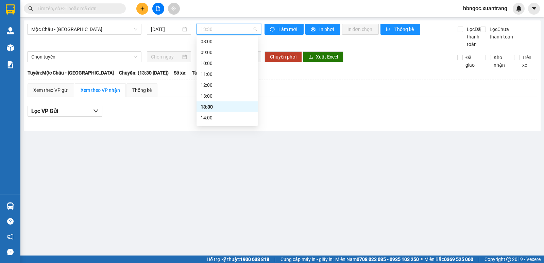
click at [230, 31] on span "13:30" at bounding box center [229, 29] width 56 height 10
click at [216, 118] on div "14:00" at bounding box center [227, 117] width 53 height 7
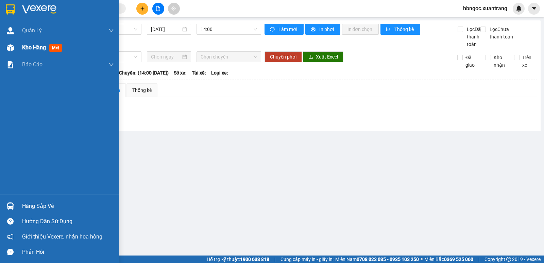
drag, startPoint x: 32, startPoint y: 49, endPoint x: 34, endPoint y: 45, distance: 5.1
click at [33, 49] on span "Kho hàng" at bounding box center [34, 47] width 24 height 6
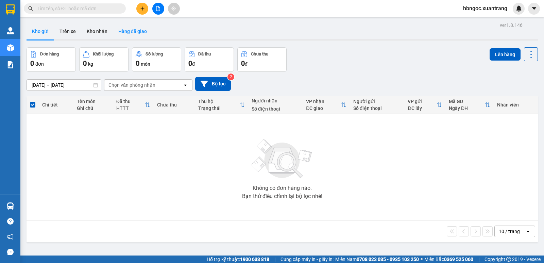
drag, startPoint x: 131, startPoint y: 31, endPoint x: 131, endPoint y: 28, distance: 3.8
click at [131, 31] on button "Hàng đã giao" at bounding box center [132, 31] width 39 height 16
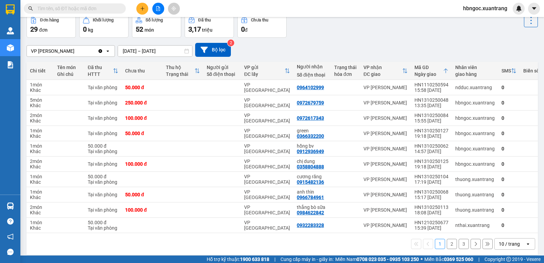
scroll to position [42, 0]
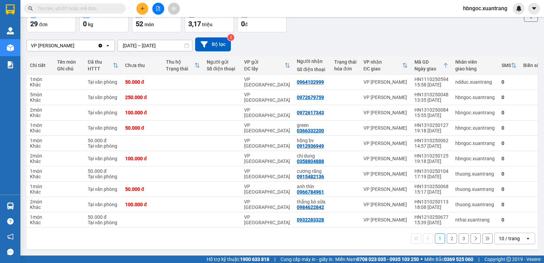
click at [85, 6] on input "text" at bounding box center [77, 8] width 80 height 7
paste input "0968719345"
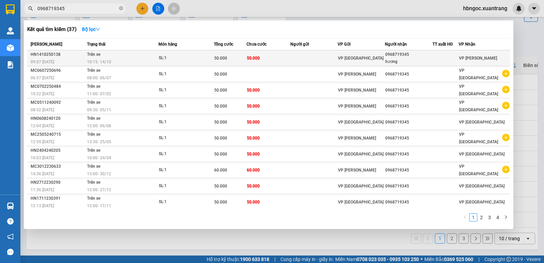
click at [123, 61] on div "10:15 - 14/10" at bounding box center [122, 61] width 71 height 7
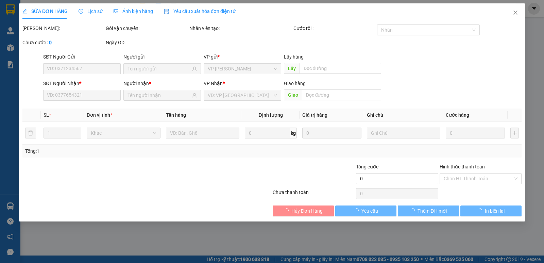
click at [118, 10] on span "Ảnh kiện hàng" at bounding box center [133, 10] width 39 height 5
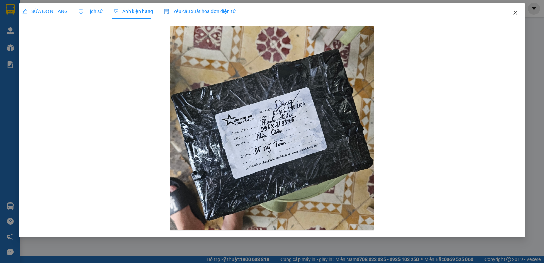
click at [510, 13] on span "Close" at bounding box center [515, 12] width 19 height 19
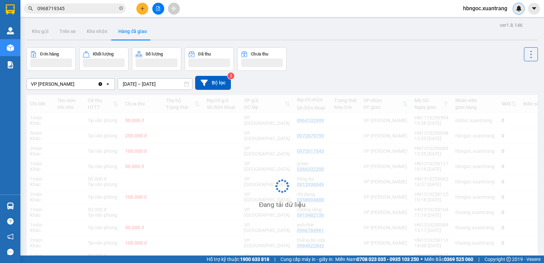
click at [515, 14] on div at bounding box center [519, 9] width 12 height 12
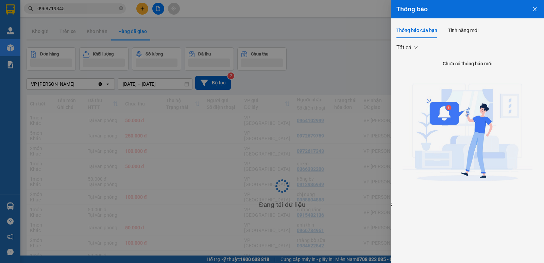
click at [88, 8] on div at bounding box center [272, 131] width 544 height 263
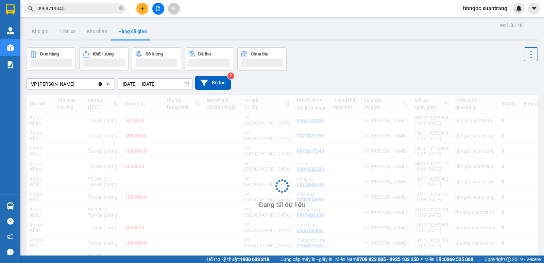
click at [544, 8] on div "Thông báo Thông báo của bạn Tính năng mới Tất cả Chưa có thông báo mới ;" at bounding box center [544, 131] width 0 height 263
click at [88, 8] on body "Kết quả tìm kiếm ( 37 ) Bộ lọc Mã ĐH Trạng thái Món hàng Tổng cước Chưa cước Ng…" at bounding box center [272, 131] width 544 height 263
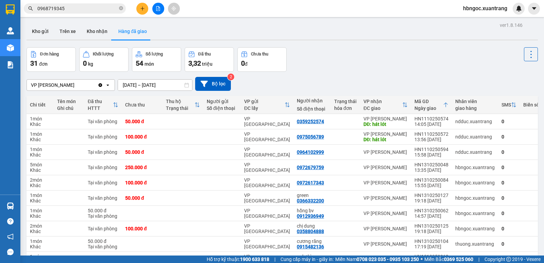
click at [88, 8] on input "0968719345" at bounding box center [77, 8] width 80 height 7
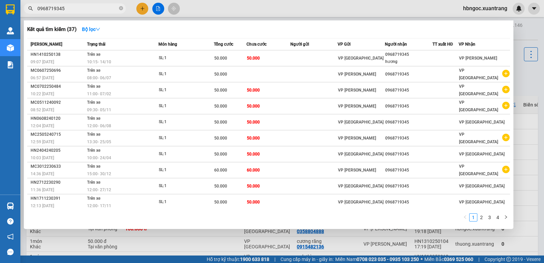
click at [88, 8] on input "0968719345" at bounding box center [77, 8] width 80 height 7
type input "d"
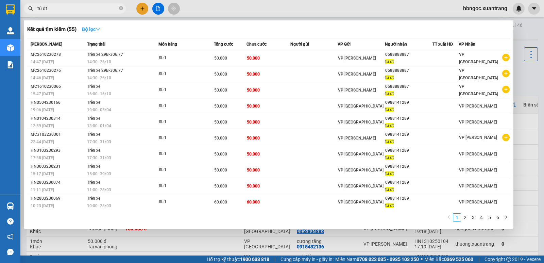
type input "tú đt"
click at [95, 30] on strong "Bộ lọc" at bounding box center [91, 29] width 18 height 5
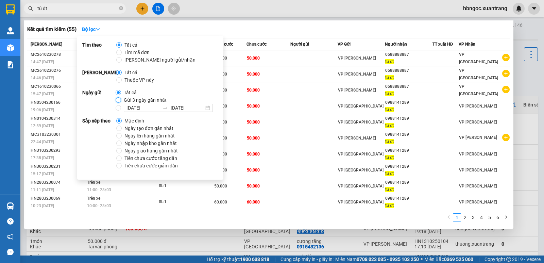
click at [118, 99] on input "Gửi 3 ngày gần nhất" at bounding box center [118, 99] width 5 height 5
radio input "true"
radio input "false"
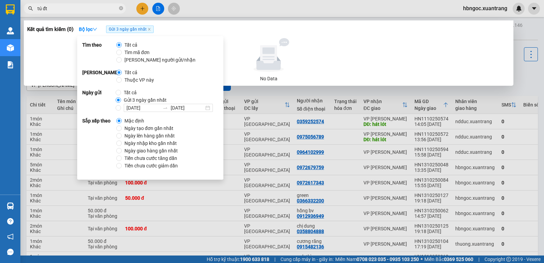
click at [218, 24] on div "Kết quả tìm kiếm ( 0 ) Bộ lọc Gửi 3 ngày gần nhất" at bounding box center [268, 29] width 483 height 11
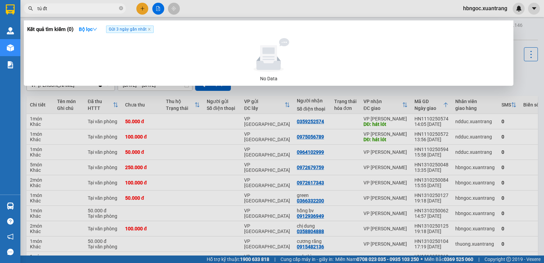
click at [109, 9] on input "tú đt" at bounding box center [77, 8] width 80 height 7
click at [121, 8] on icon "close-circle" at bounding box center [121, 8] width 4 height 4
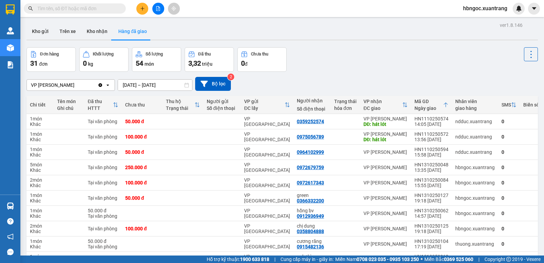
click at [102, 10] on input "text" at bounding box center [77, 8] width 80 height 7
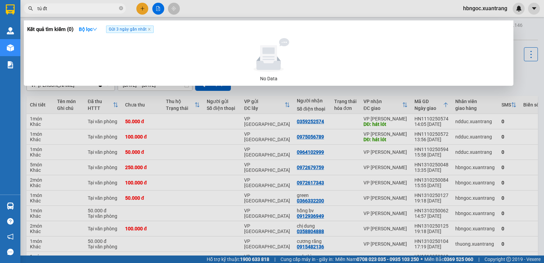
click at [69, 9] on input "tú đt" at bounding box center [77, 8] width 80 height 7
type input "tú đt"
click at [150, 29] on icon "close" at bounding box center [149, 29] width 2 height 2
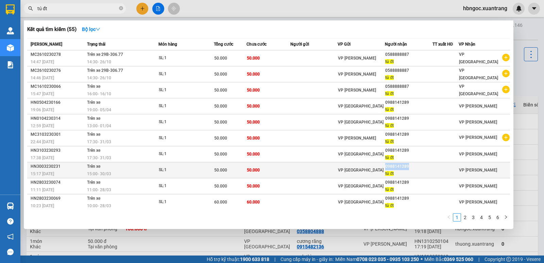
copy div "0988141289"
drag, startPoint x: 417, startPoint y: 167, endPoint x: 387, endPoint y: 167, distance: 30.9
click at [387, 167] on div "0988141289" at bounding box center [408, 166] width 47 height 7
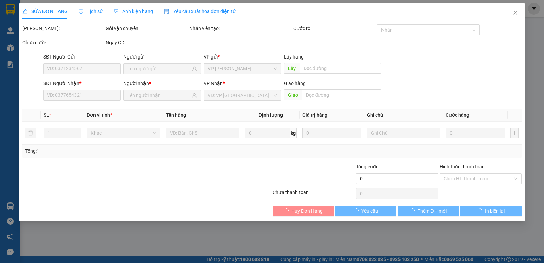
type input "0988141289"
type input "tú đt"
type input "50.000"
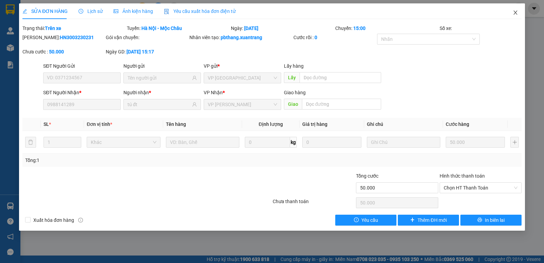
click at [514, 14] on icon "close" at bounding box center [515, 12] width 5 height 5
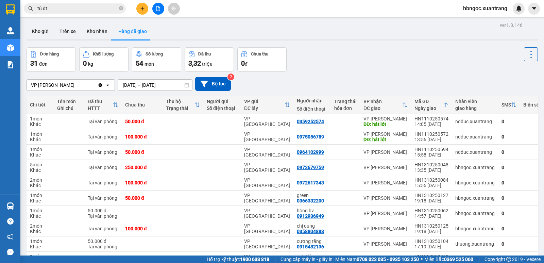
click at [104, 10] on input "tú đt" at bounding box center [77, 8] width 80 height 7
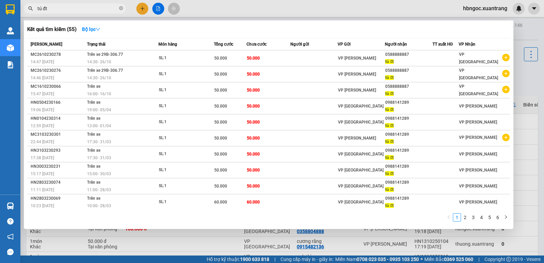
click at [104, 10] on input "tú đt" at bounding box center [77, 8] width 80 height 7
paste input "0988141289"
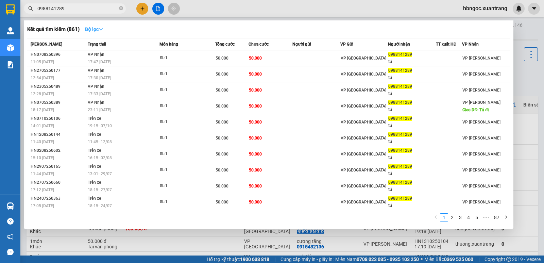
type input "0988141289"
click at [103, 29] on icon "down" at bounding box center [101, 29] width 5 height 5
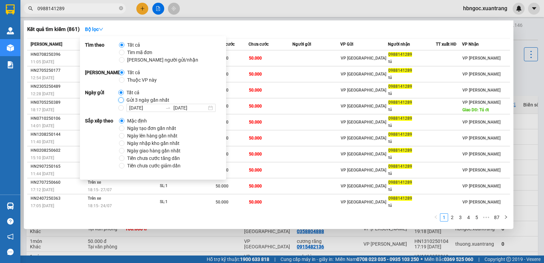
click at [121, 97] on input "Gửi 3 ngày gần nhất" at bounding box center [120, 99] width 5 height 5
radio input "true"
radio input "false"
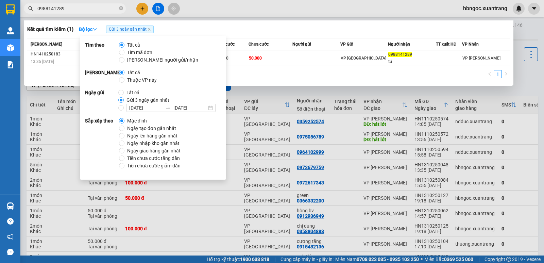
click at [227, 23] on div "Kết quả tìm kiếm ( 1 ) Bộ lọc Gửi 3 ngày gần nhất Mã ĐH Trạng thái Món hàng Tổn…" at bounding box center [269, 52] width 490 height 65
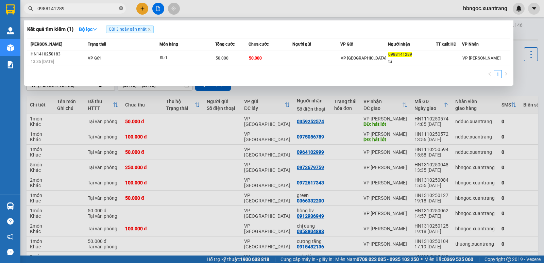
click at [120, 8] on icon "close-circle" at bounding box center [121, 8] width 4 height 4
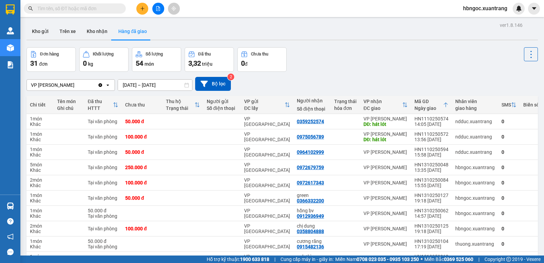
click at [481, 11] on span "hbngoc.xuantrang" at bounding box center [485, 8] width 55 height 8
click at [480, 22] on span "Đăng xuất" at bounding box center [487, 20] width 41 height 7
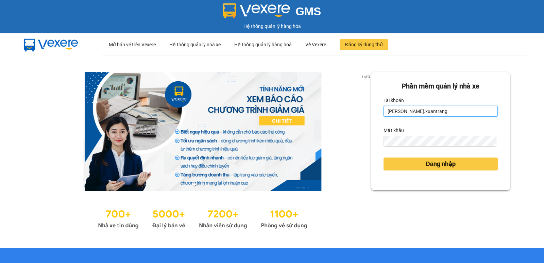
click at [450, 112] on input "[PERSON_NAME].xuantrang" at bounding box center [440, 111] width 114 height 11
type input "ntnhuyen.xuantrang"
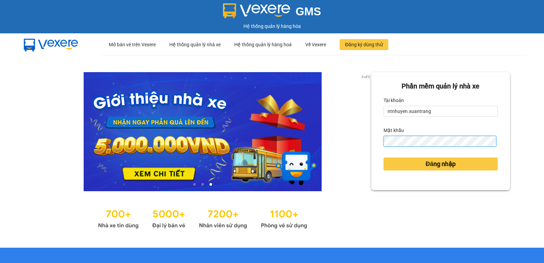
click at [383, 157] on button "Đăng nhập" at bounding box center [440, 163] width 114 height 13
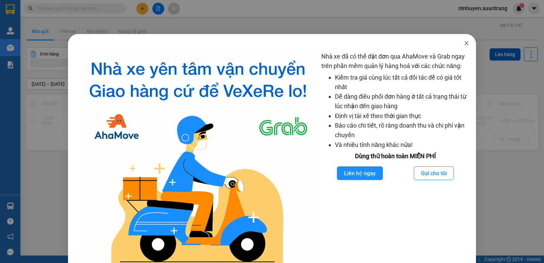
drag, startPoint x: 463, startPoint y: 43, endPoint x: 379, endPoint y: 42, distance: 84.3
click at [464, 42] on icon "close" at bounding box center [466, 42] width 5 height 5
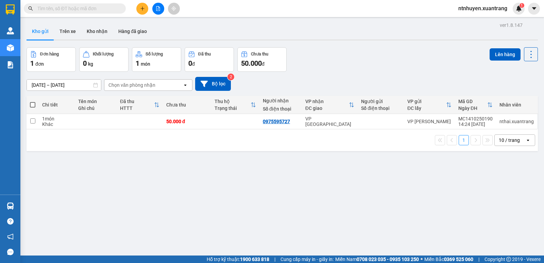
click at [74, 7] on input "text" at bounding box center [77, 8] width 80 height 7
paste input "0379116855"
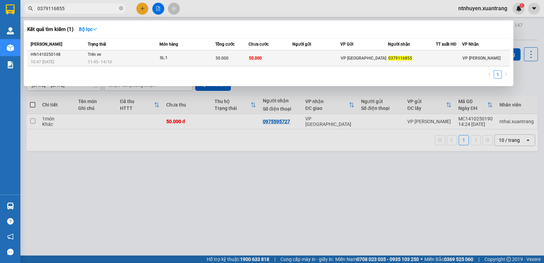
type input "0379116855"
click at [119, 58] on div "11:45 [DATE]" at bounding box center [123, 61] width 71 height 7
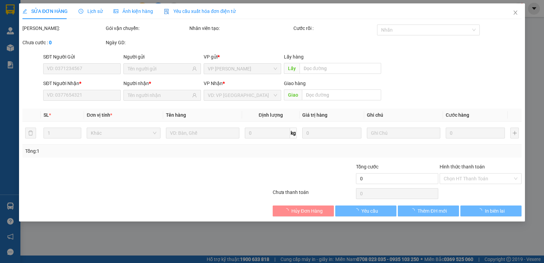
type input "0379116855"
type input "50.000"
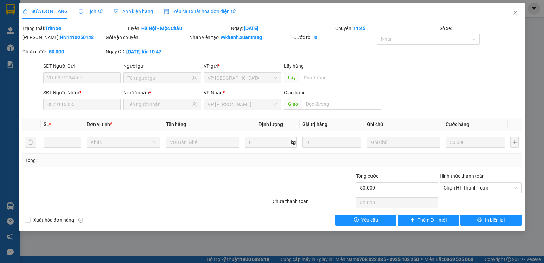
click at [140, 9] on span "Ảnh kiện hàng" at bounding box center [133, 10] width 39 height 5
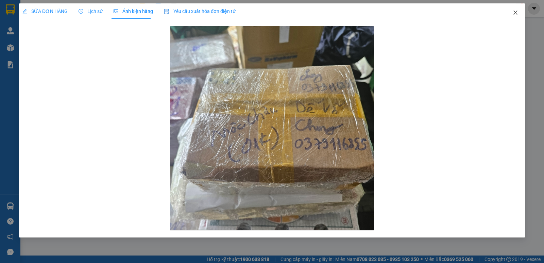
click at [515, 13] on icon "close" at bounding box center [515, 12] width 5 height 5
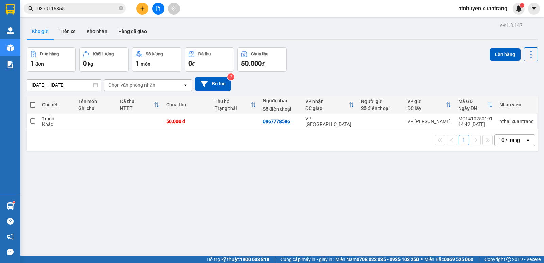
click at [71, 7] on input "0379116855" at bounding box center [77, 8] width 80 height 7
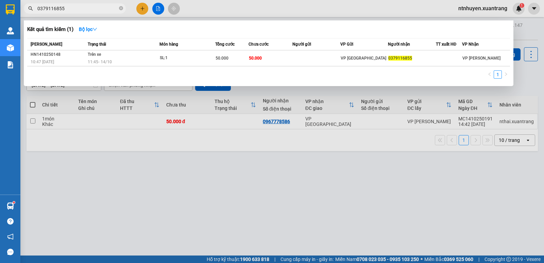
click at [71, 7] on input "0379116855" at bounding box center [77, 8] width 80 height 7
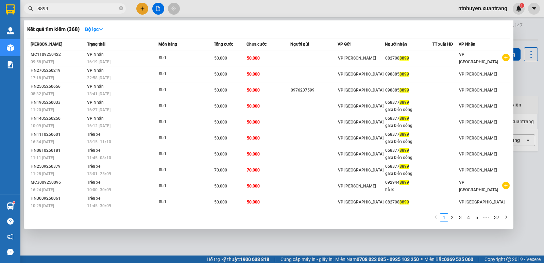
drag, startPoint x: 40, startPoint y: 9, endPoint x: 29, endPoint y: 11, distance: 11.5
click at [29, 11] on span "8899" at bounding box center [75, 8] width 102 height 10
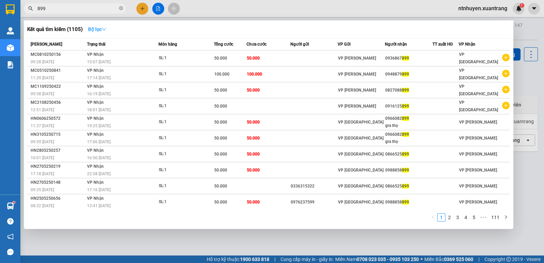
type input "899"
click at [95, 27] on strong "Bộ lọc" at bounding box center [97, 29] width 18 height 5
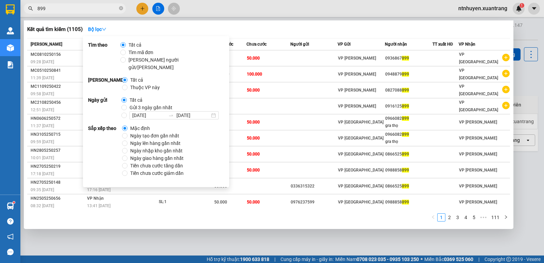
click at [127, 104] on span "Gửi 3 ngày gần nhất" at bounding box center [151, 107] width 48 height 7
click at [126, 105] on input "Gửi 3 ngày gần nhất" at bounding box center [123, 107] width 5 height 5
radio input "true"
radio input "false"
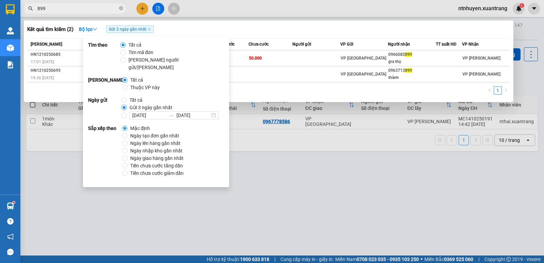
click at [258, 28] on div "Kết quả tìm kiếm ( 2 ) Bộ lọc Gửi 3 ngày gần nhất" at bounding box center [268, 29] width 483 height 11
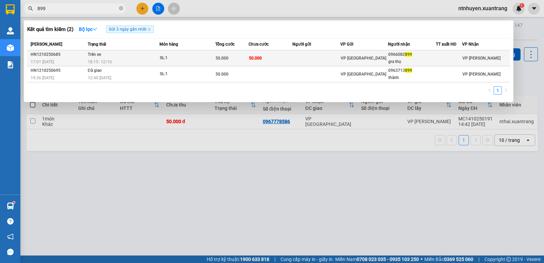
click at [131, 56] on td "Trên xe 18:15 [DATE]" at bounding box center [122, 58] width 73 height 16
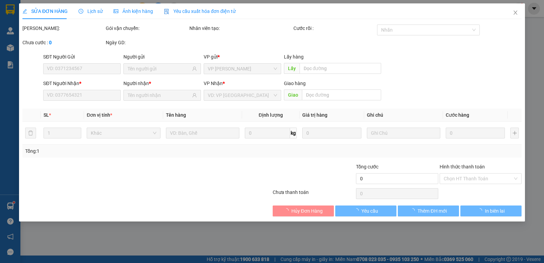
type input "0966082899"
type input "gra thọ"
type input "50.000"
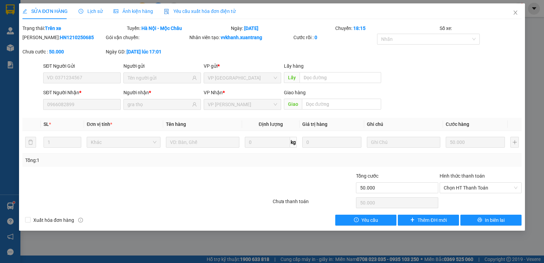
click at [142, 8] on span "Ảnh kiện hàng" at bounding box center [133, 10] width 39 height 5
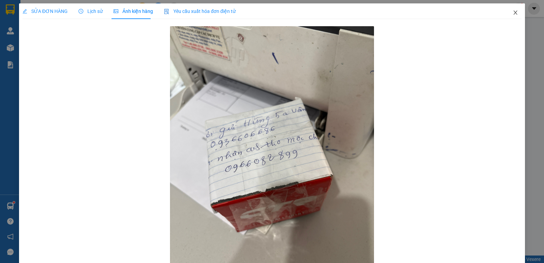
click at [512, 13] on span "Close" at bounding box center [515, 12] width 19 height 19
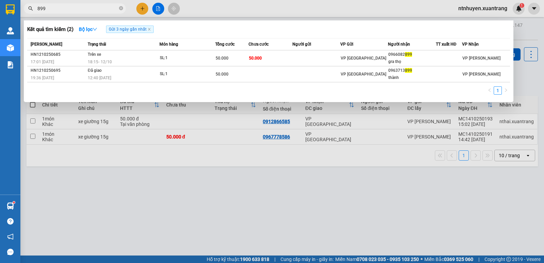
click at [114, 9] on input "899" at bounding box center [77, 8] width 80 height 7
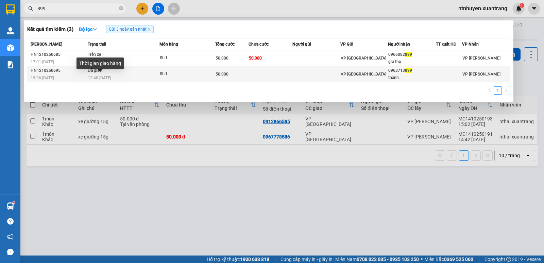
click at [106, 79] on span "12:40 [DATE]" at bounding box center [99, 77] width 23 height 5
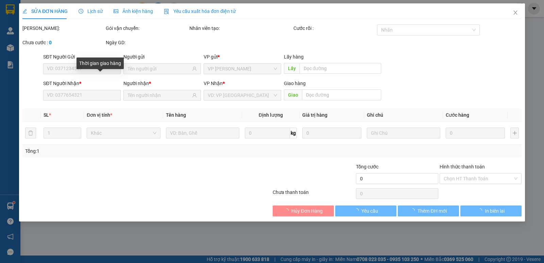
type input "0963713899"
type input "thành"
type input "50.000"
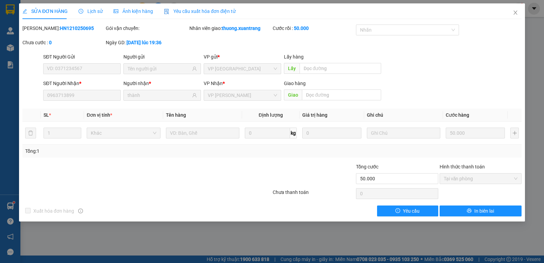
click at [139, 10] on span "Ảnh kiện hàng" at bounding box center [133, 10] width 39 height 5
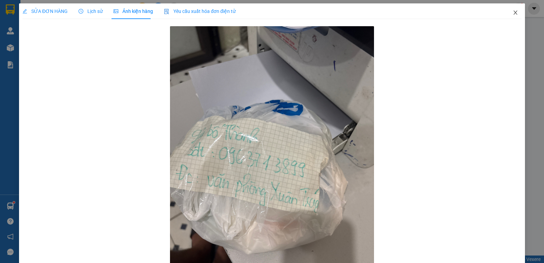
click at [513, 15] on icon "close" at bounding box center [515, 12] width 5 height 5
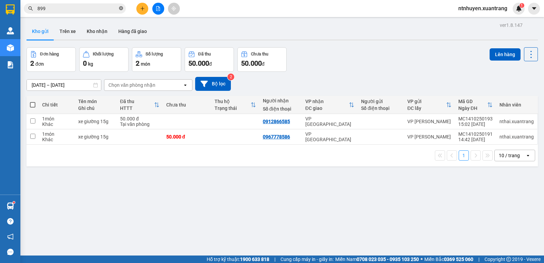
click at [121, 9] on icon "close-circle" at bounding box center [121, 8] width 4 height 4
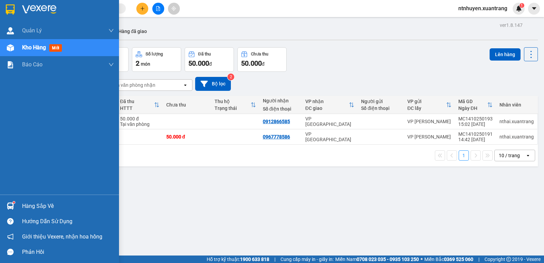
click at [46, 7] on img at bounding box center [39, 9] width 34 height 10
click at [40, 7] on img at bounding box center [39, 9] width 34 height 10
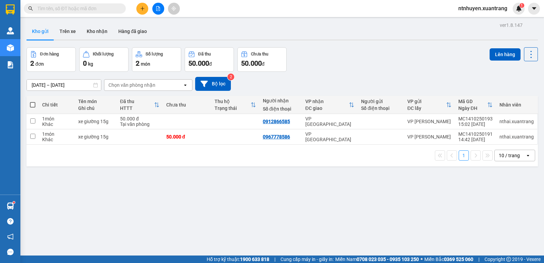
click at [56, 10] on input "text" at bounding box center [77, 8] width 80 height 7
paste input "0375778663"
type input "0375778663"
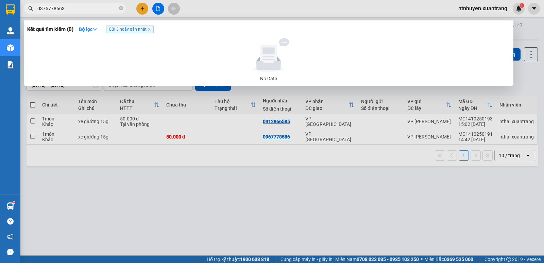
click at [70, 7] on input "0375778663" at bounding box center [77, 8] width 80 height 7
click at [71, 11] on input "0375778663" at bounding box center [77, 8] width 80 height 7
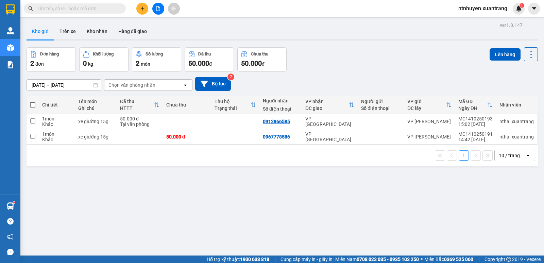
click at [72, 8] on input "text" at bounding box center [77, 8] width 80 height 7
click at [80, 9] on input "text" at bounding box center [77, 8] width 80 height 7
paste input "0379116855"
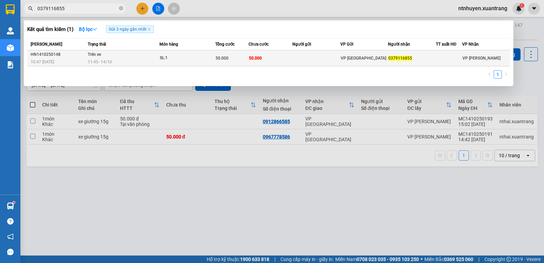
type input "0379116855"
click at [131, 59] on div "11:45 [DATE]" at bounding box center [123, 61] width 71 height 7
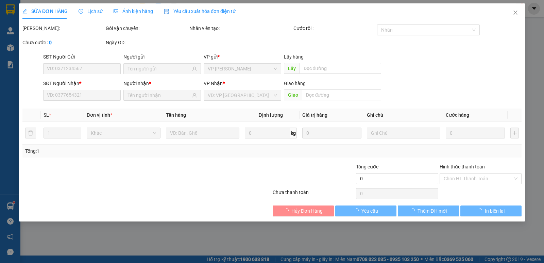
type input "0379116855"
type input "50.000"
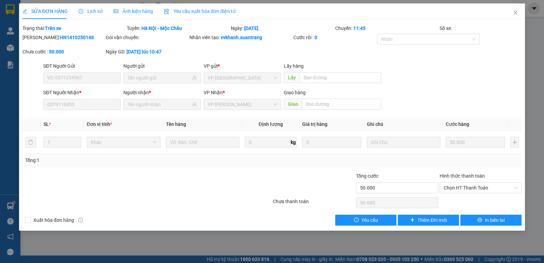
click at [133, 13] on span "Ảnh kiện hàng" at bounding box center [133, 10] width 39 height 5
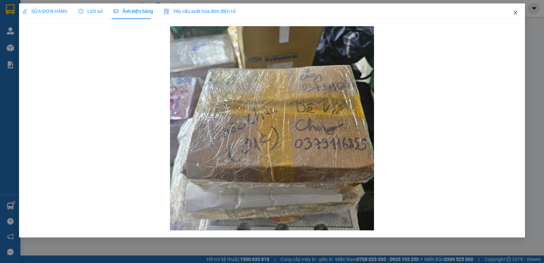
click at [515, 12] on icon "close" at bounding box center [515, 13] width 4 height 4
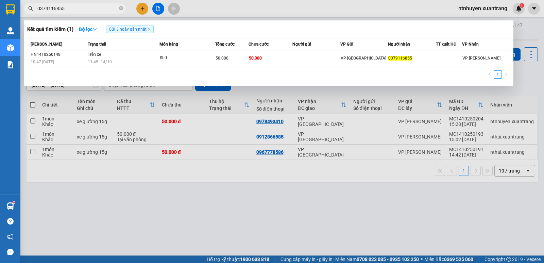
drag, startPoint x: 72, startPoint y: 7, endPoint x: 76, endPoint y: 9, distance: 4.6
click at [73, 7] on input "0379116855" at bounding box center [77, 8] width 80 height 7
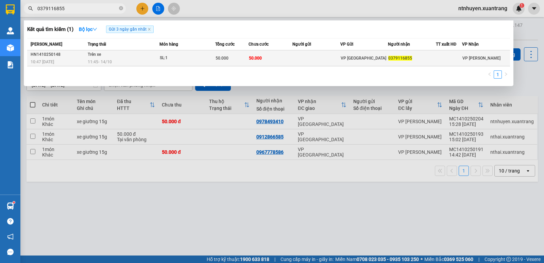
click at [310, 61] on td at bounding box center [316, 58] width 48 height 16
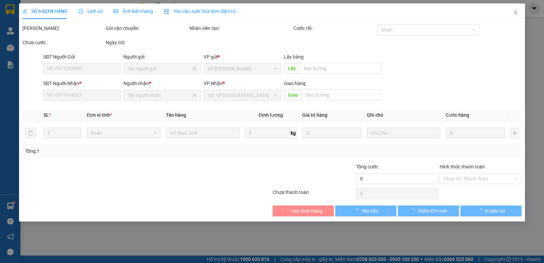
type input "0379116855"
type input "50.000"
